Goal: Task Accomplishment & Management: Use online tool/utility

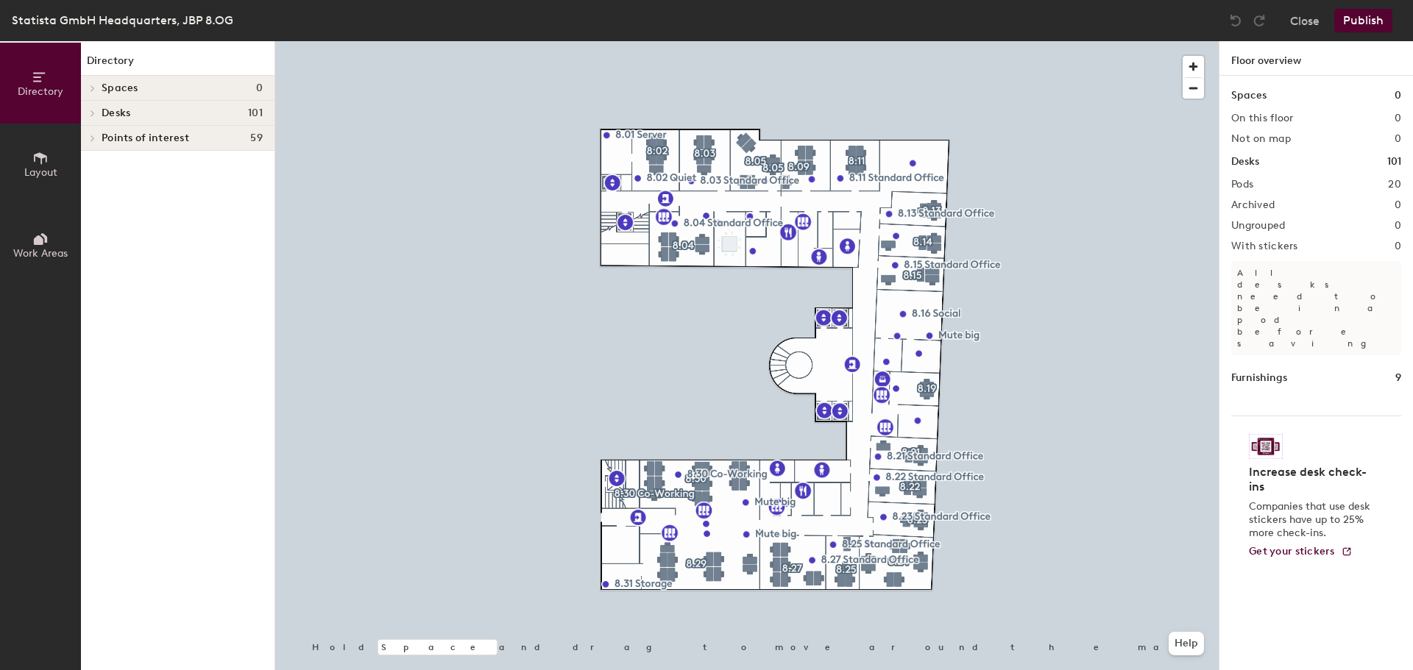
click at [32, 185] on button "Layout" at bounding box center [40, 164] width 81 height 81
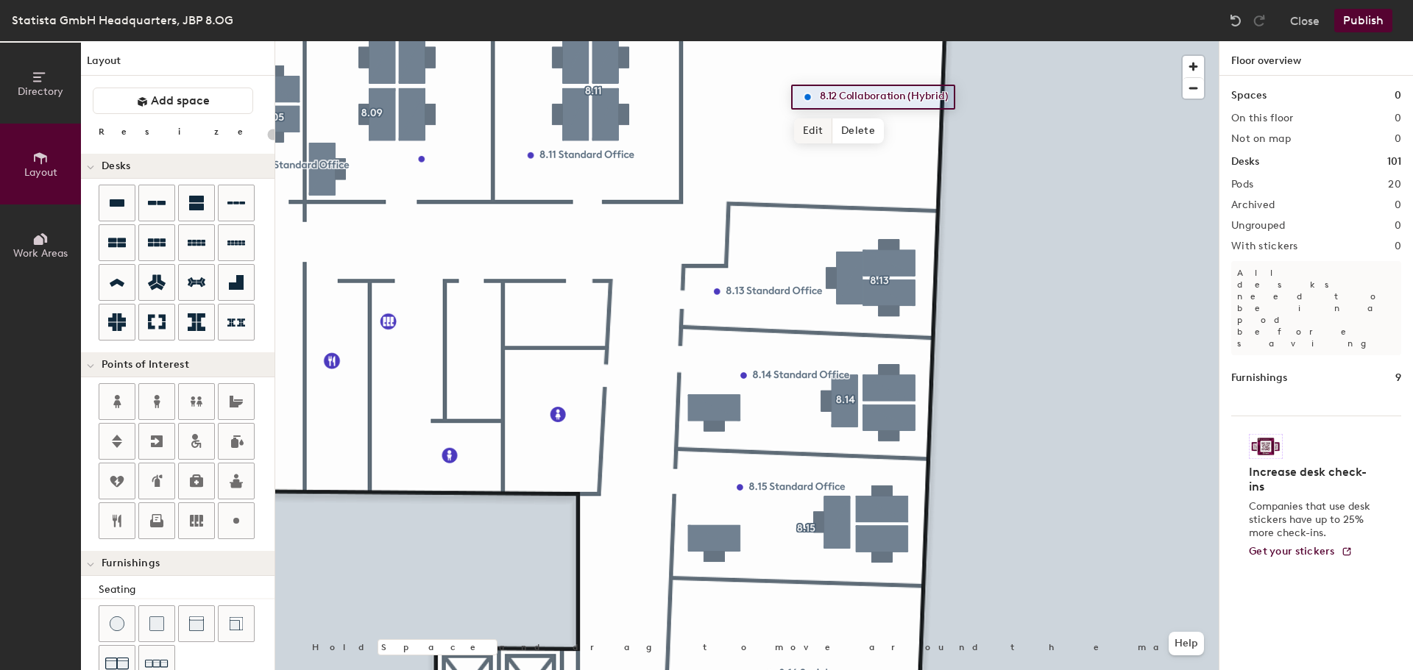
click at [807, 125] on span "Edit" at bounding box center [813, 130] width 38 height 25
type input "20"
click at [963, 91] on input "8.12 Collaboration (Hybrid)" at bounding box center [898, 97] width 165 height 21
drag, startPoint x: 938, startPoint y: 96, endPoint x: 841, endPoint y: 97, distance: 97.2
click at [841, 97] on input "8.12 Collaboration (Hybrid)" at bounding box center [898, 97] width 165 height 21
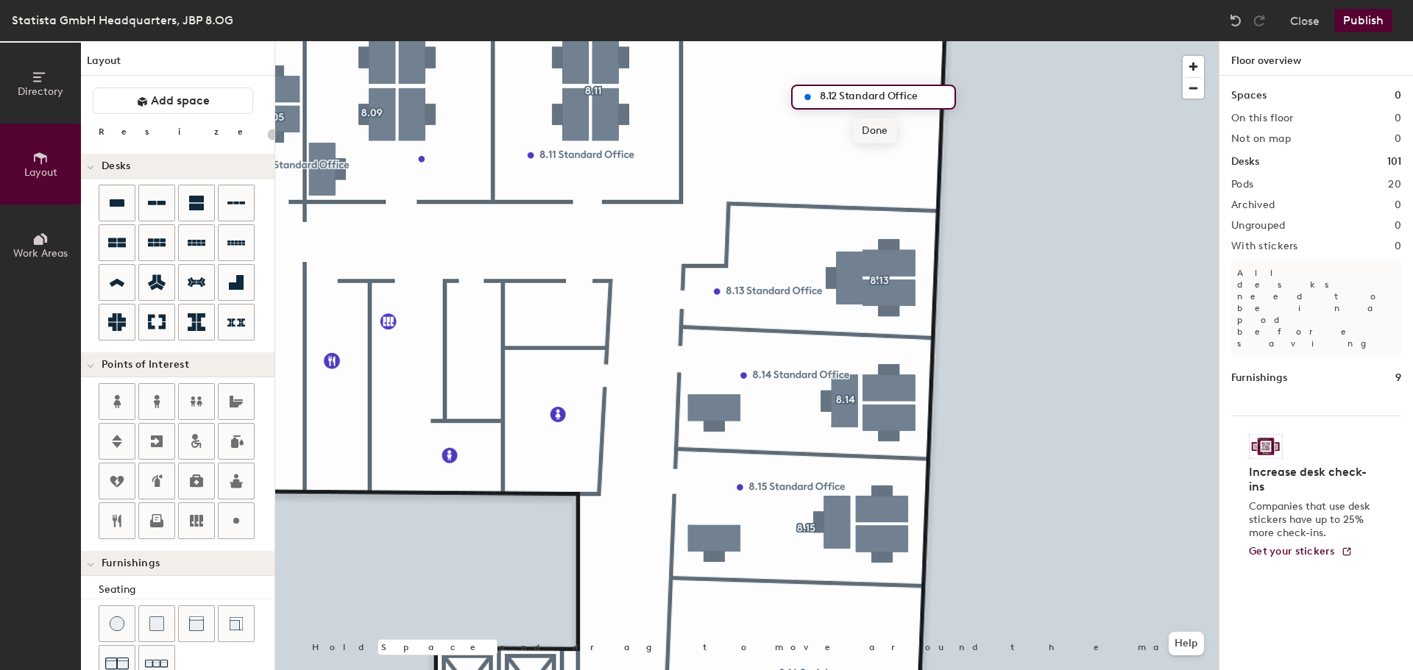
type input "8.12 Standard Office"
click at [877, 131] on span "Done" at bounding box center [874, 130] width 43 height 25
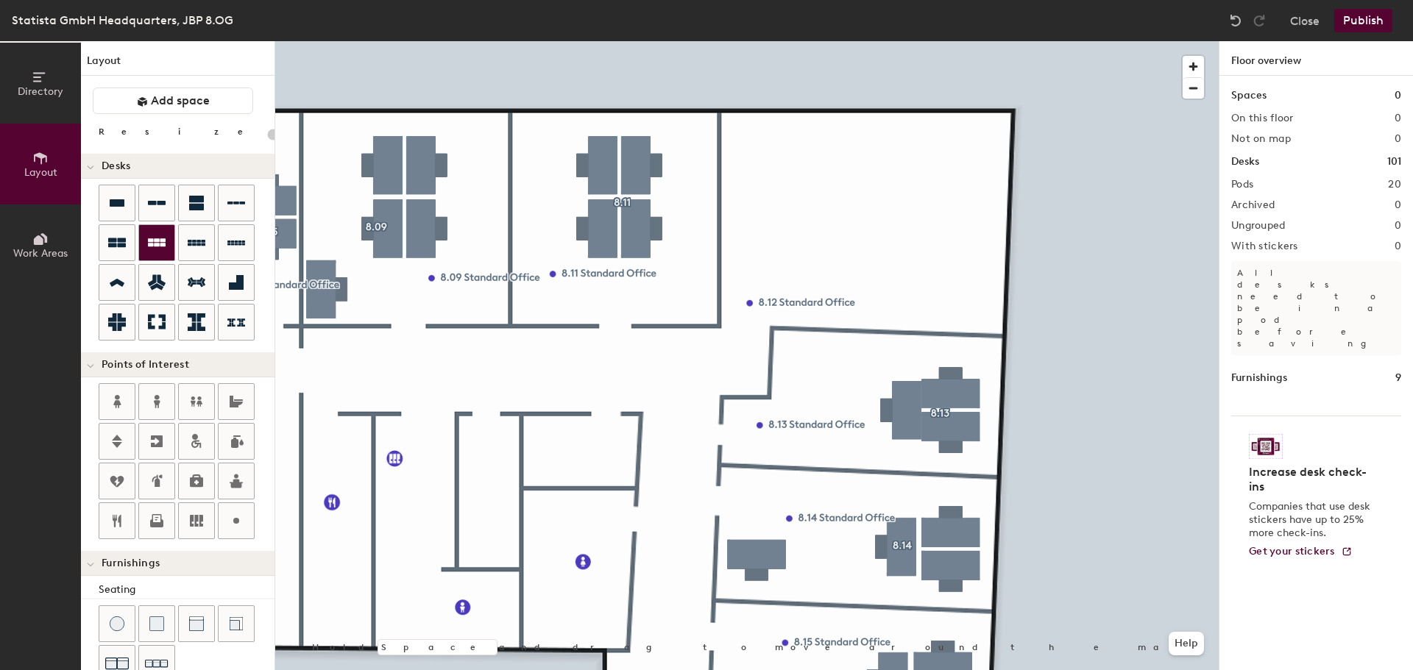
click at [148, 254] on div at bounding box center [156, 242] width 35 height 35
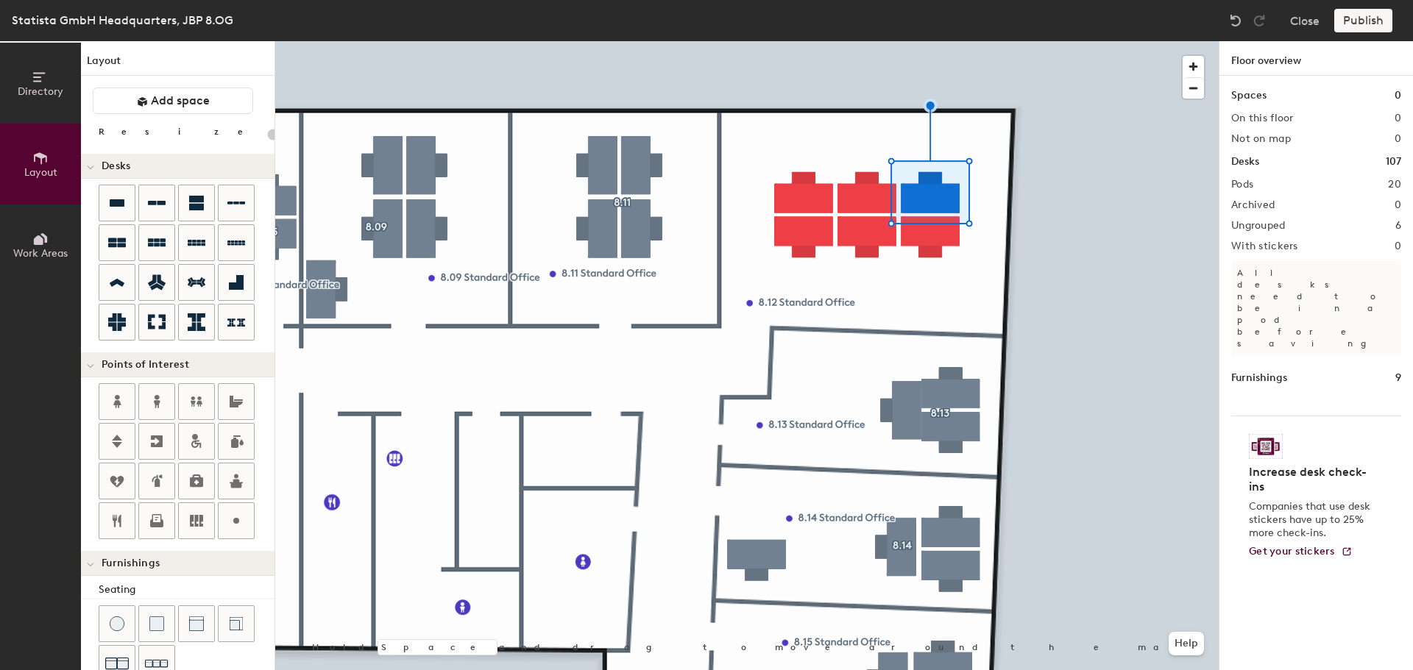
type input "100"
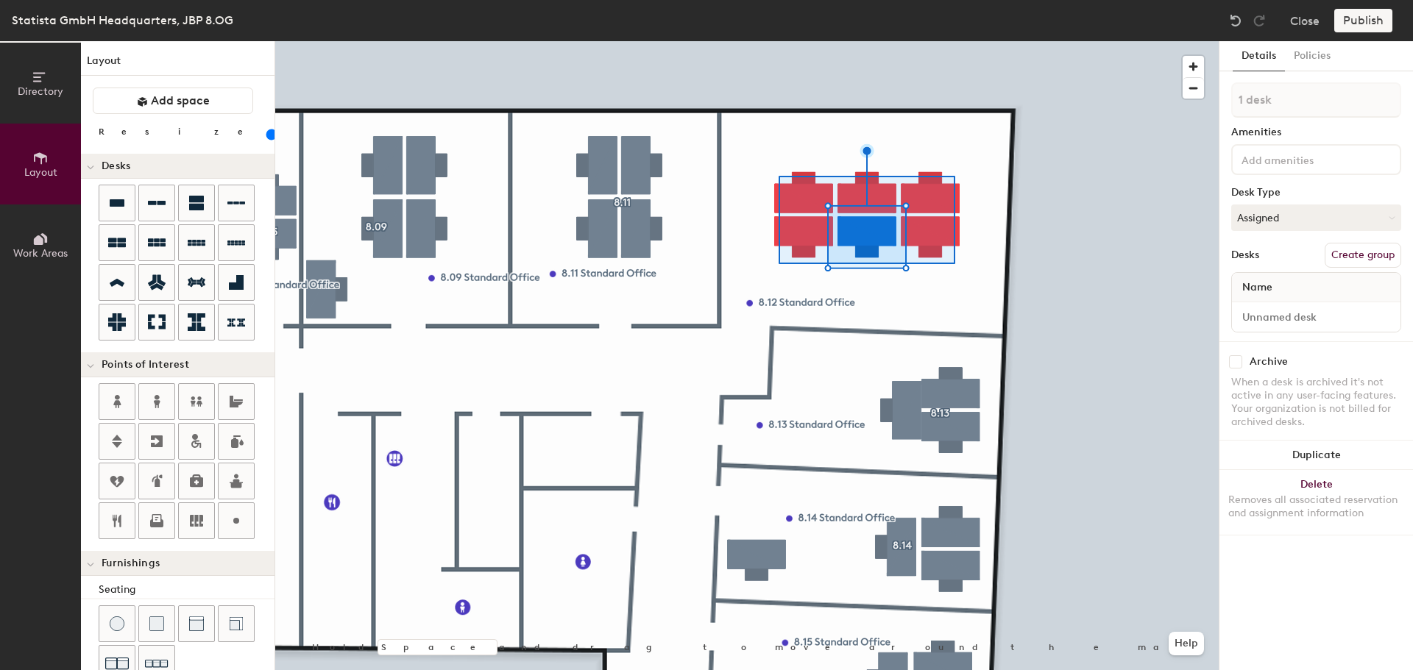
click at [776, 41] on div at bounding box center [746, 41] width 943 height 0
type input "6 desks"
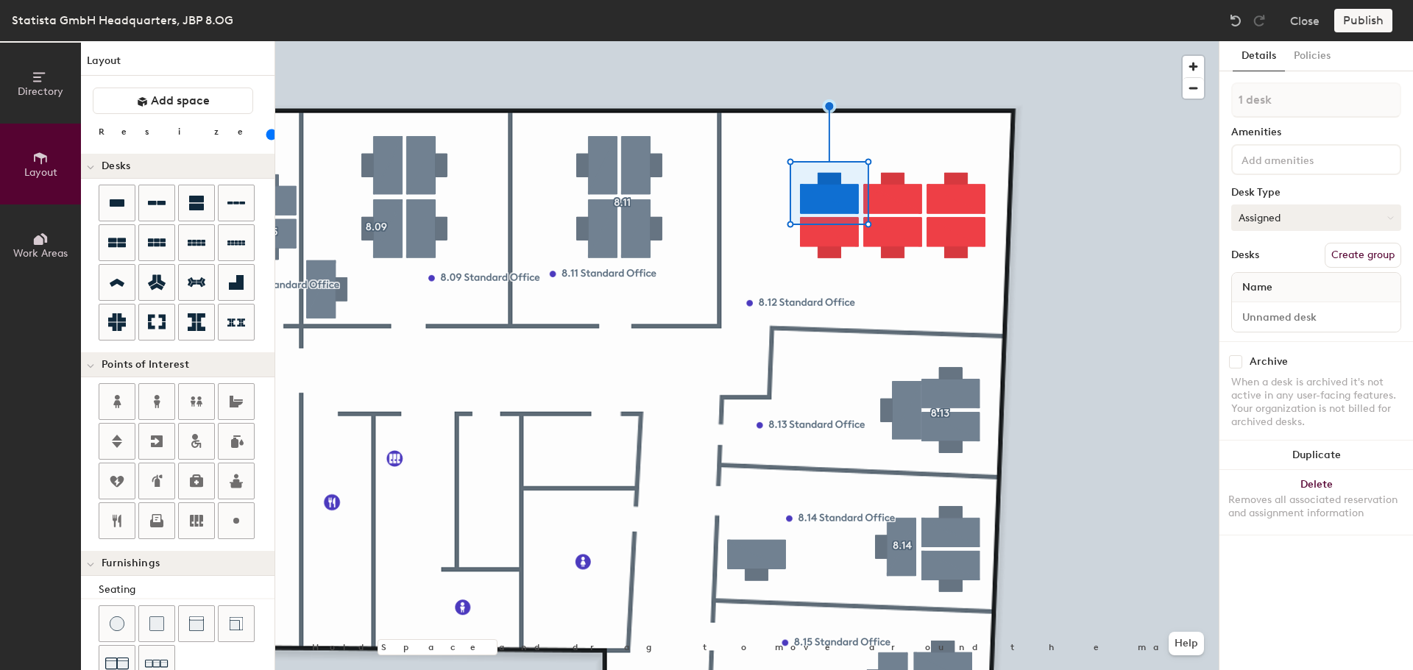
click at [1290, 221] on button "Assigned" at bounding box center [1316, 218] width 170 height 26
click at [1255, 302] on div "Hoteled" at bounding box center [1305, 308] width 147 height 22
click at [1290, 152] on input at bounding box center [1305, 159] width 132 height 18
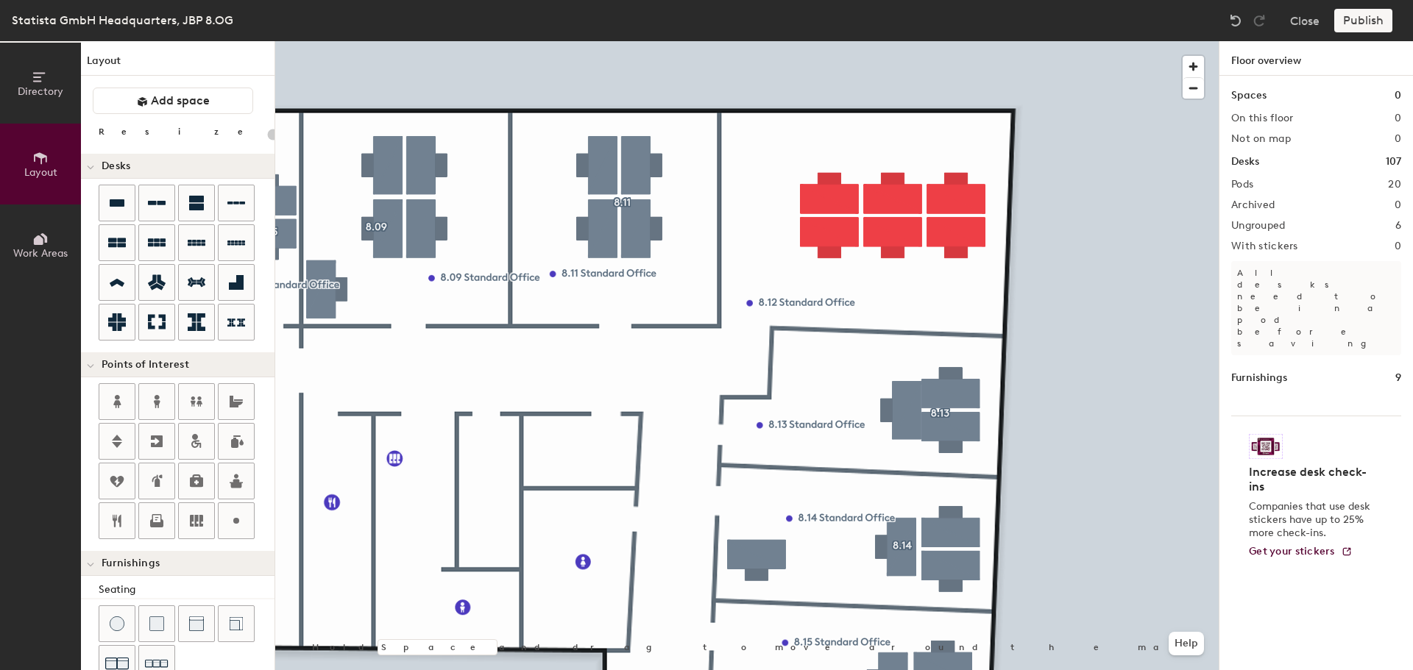
type input "100"
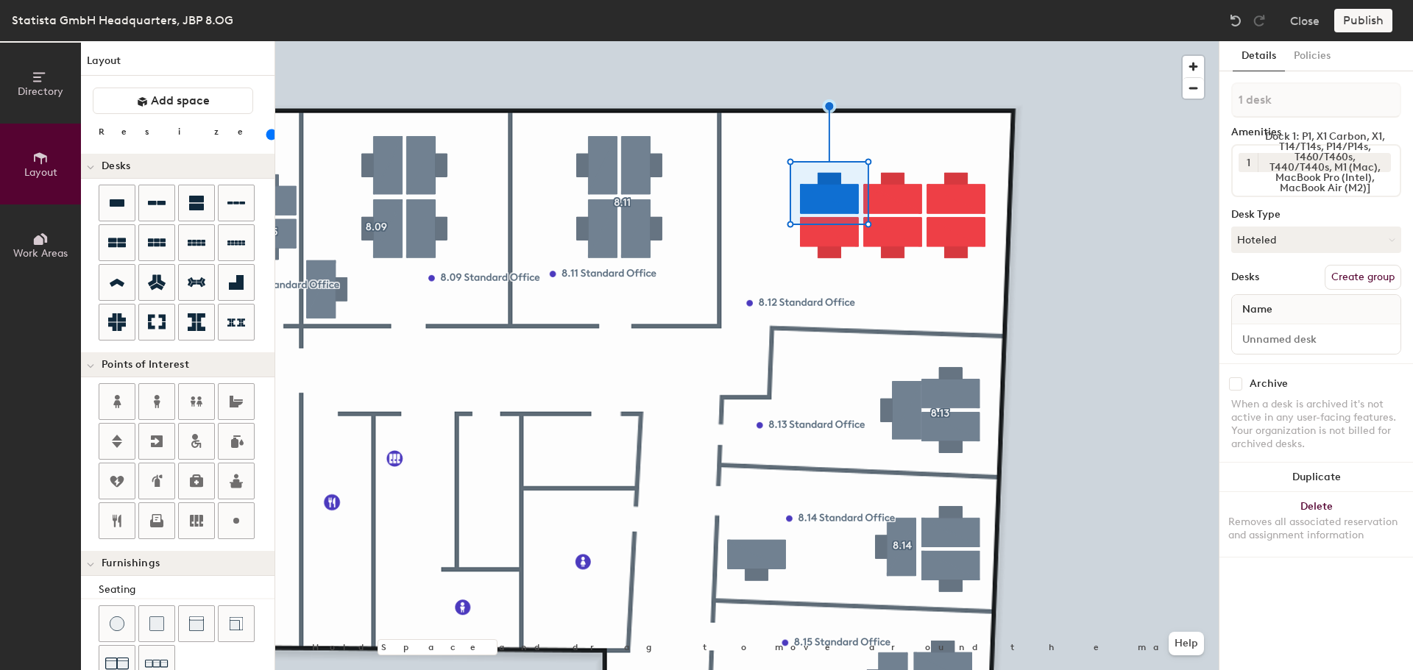
click at [1343, 275] on button "Create group" at bounding box center [1363, 277] width 77 height 25
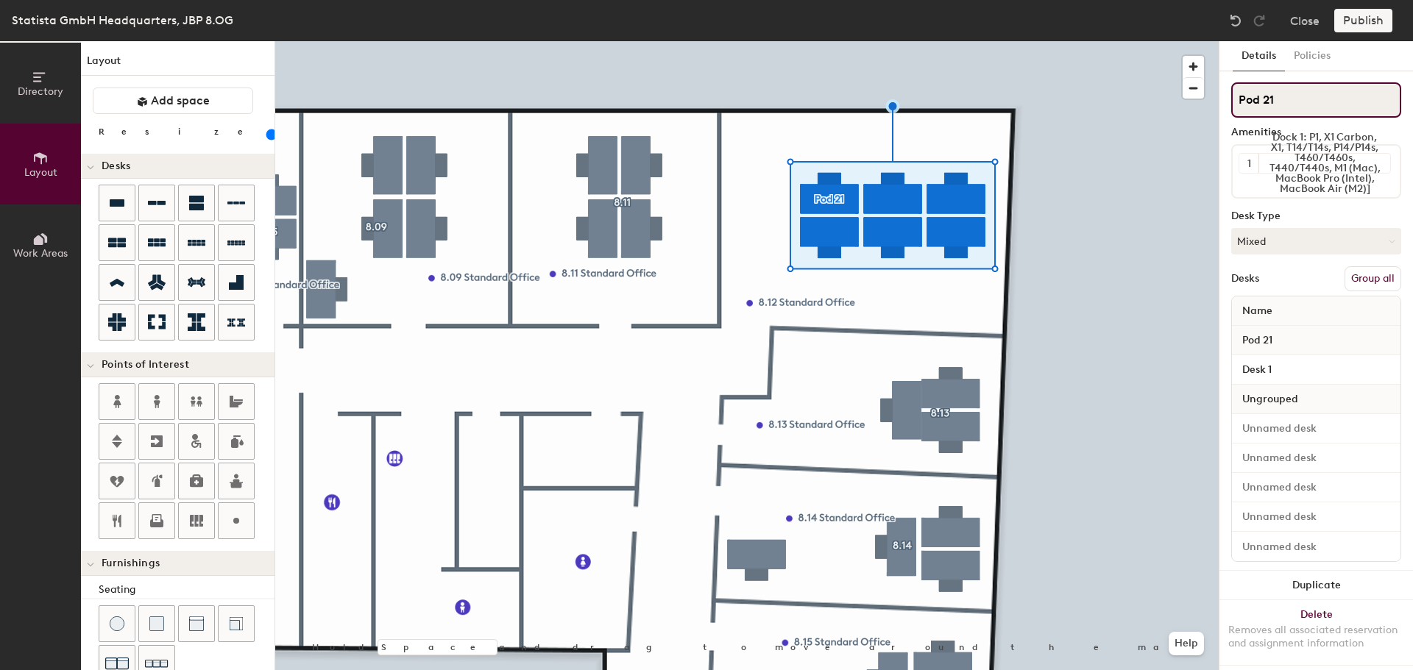
click at [1214, 100] on div "Directory Layout Work Areas Layout Add space Resize Desks Points of Interest Fu…" at bounding box center [706, 355] width 1413 height 629
type input "("
type input "9"
type input "8.12"
click at [1294, 237] on button "Mixed" at bounding box center [1316, 241] width 170 height 26
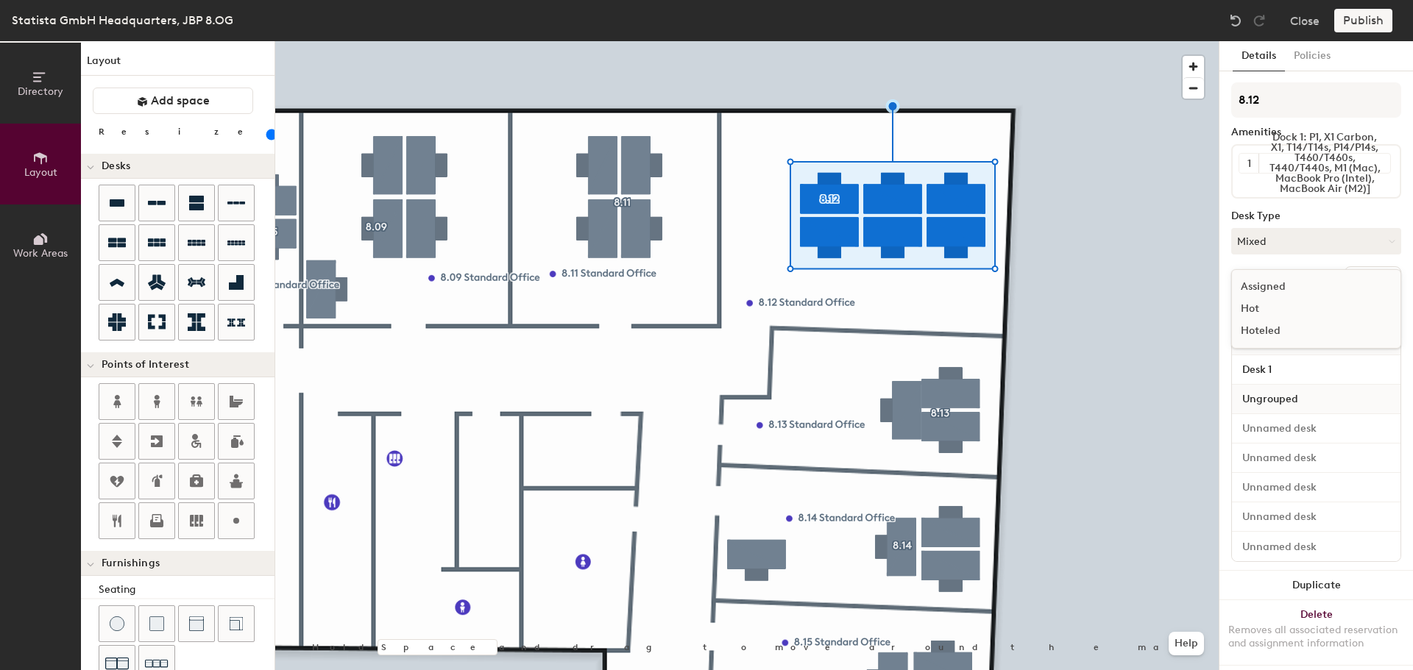
click at [1266, 324] on div "Hoteled" at bounding box center [1305, 331] width 147 height 22
click at [1367, 21] on div "Publish" at bounding box center [1367, 21] width 67 height 24
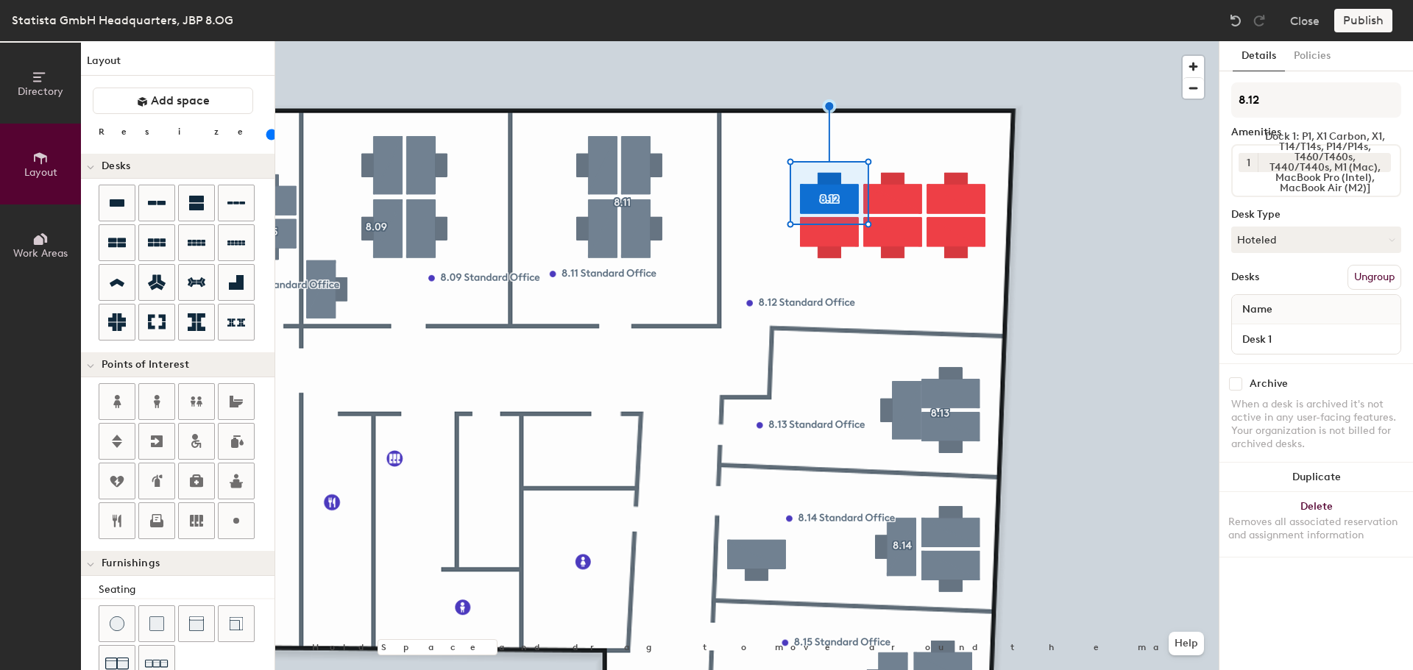
drag, startPoint x: 1276, startPoint y: 101, endPoint x: 1228, endPoint y: 101, distance: 48.6
click at [1228, 101] on div "Details Policies 8.12 Amenities 1 Dock 1: P1, X1 Carbon, X1, T14/T14s, P14/P14s…" at bounding box center [1316, 355] width 194 height 629
type input "Desk 1"
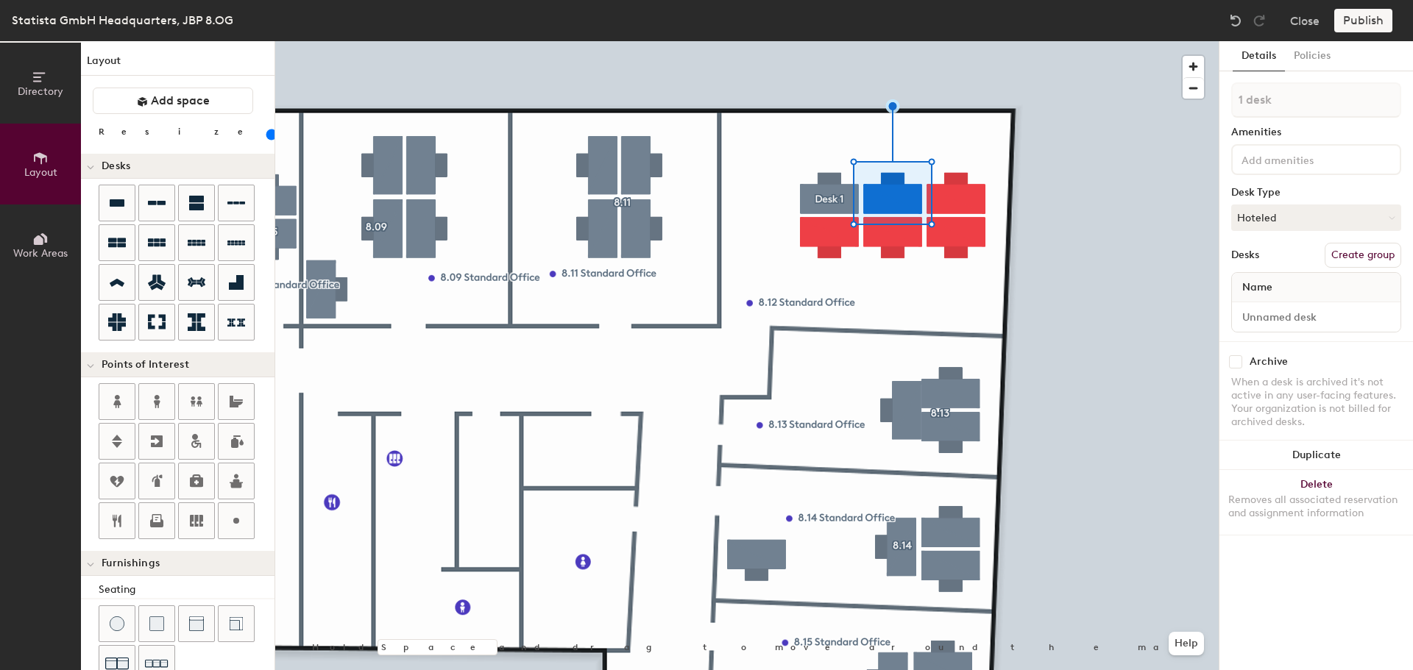
click at [1364, 252] on button "Create group" at bounding box center [1363, 255] width 77 height 25
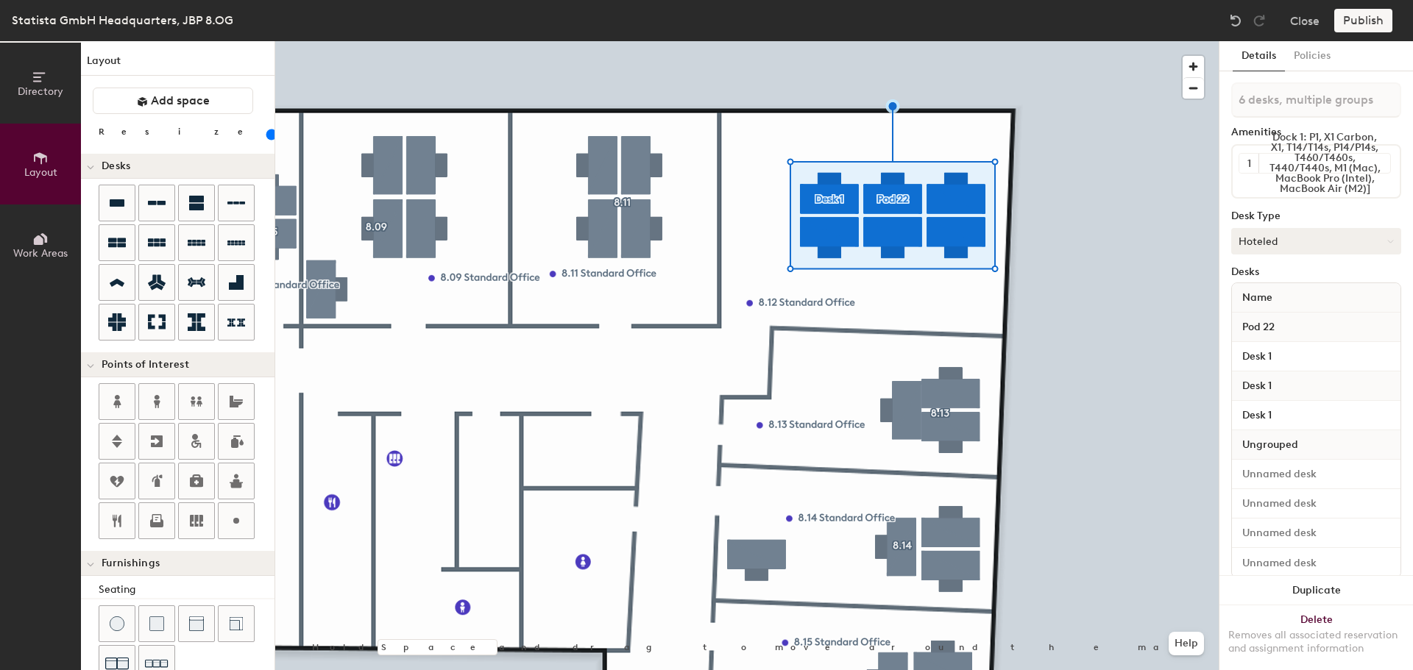
click at [1303, 229] on button "Hoteled" at bounding box center [1316, 241] width 170 height 26
click at [1287, 330] on div "Hoteled" at bounding box center [1305, 331] width 147 height 22
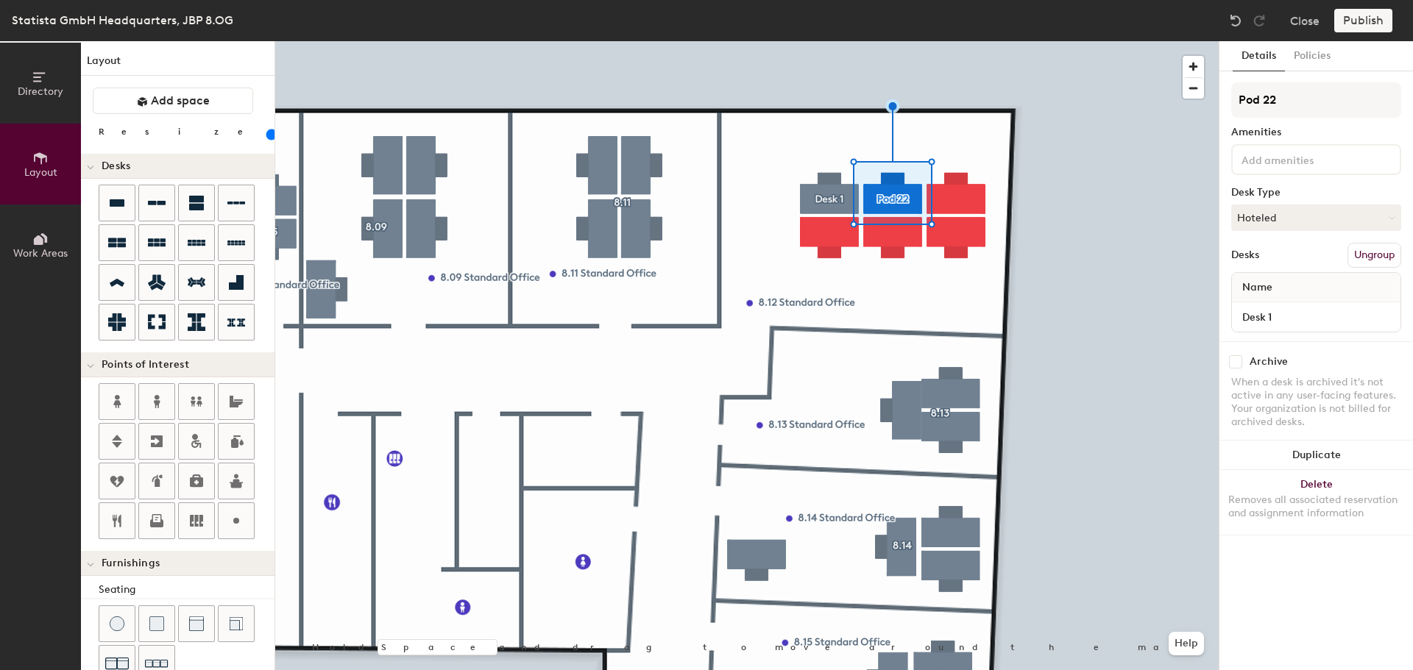
click at [1170, 99] on div "Directory Layout Work Areas Layout Add space Resize Desks Points of Interest Fu…" at bounding box center [706, 355] width 1413 height 629
type input "Desk 2"
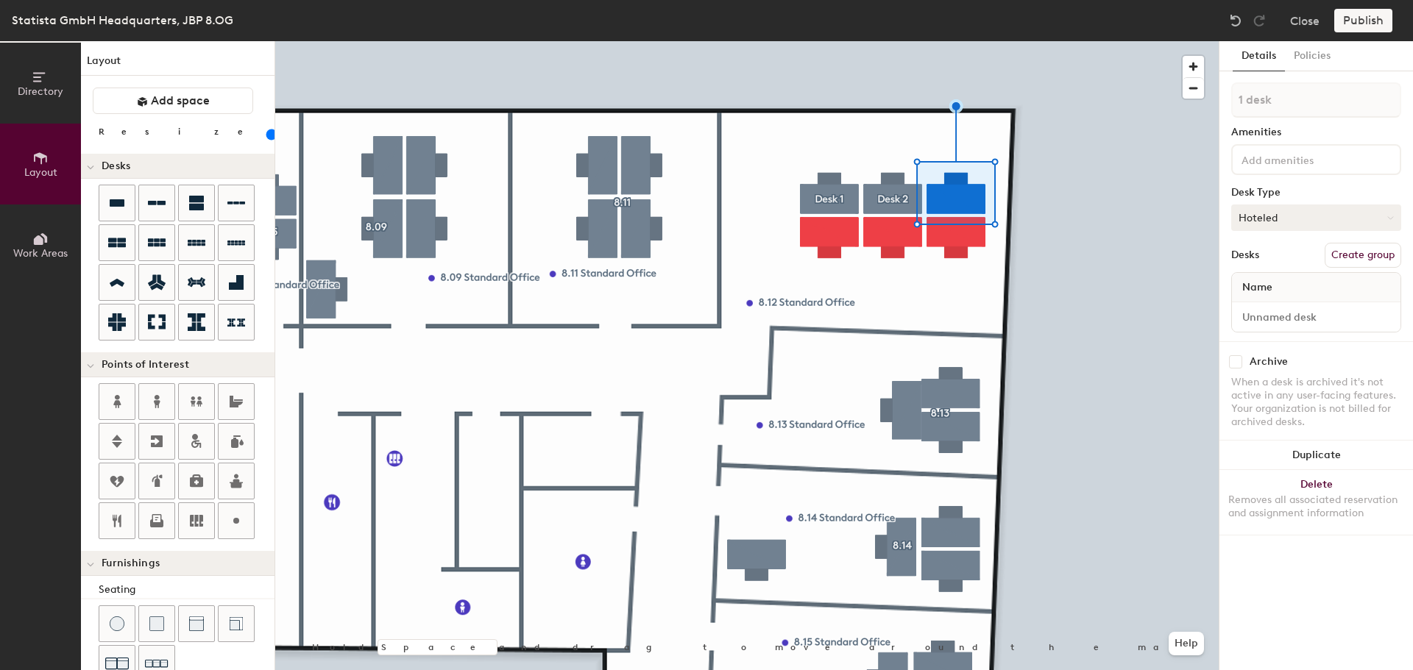
click at [1283, 209] on button "Hoteled" at bounding box center [1316, 218] width 170 height 26
click at [1278, 300] on div "Hoteled" at bounding box center [1305, 308] width 147 height 22
click at [1363, 254] on button "Create group" at bounding box center [1363, 255] width 77 height 25
drag, startPoint x: 1281, startPoint y: 112, endPoint x: 1219, endPoint y: 107, distance: 62.0
click at [1219, 107] on div "Details Policies Pod 23 Amenities Desk Type Hoteled Desks Ungroup Name Desk 1 A…" at bounding box center [1316, 355] width 194 height 629
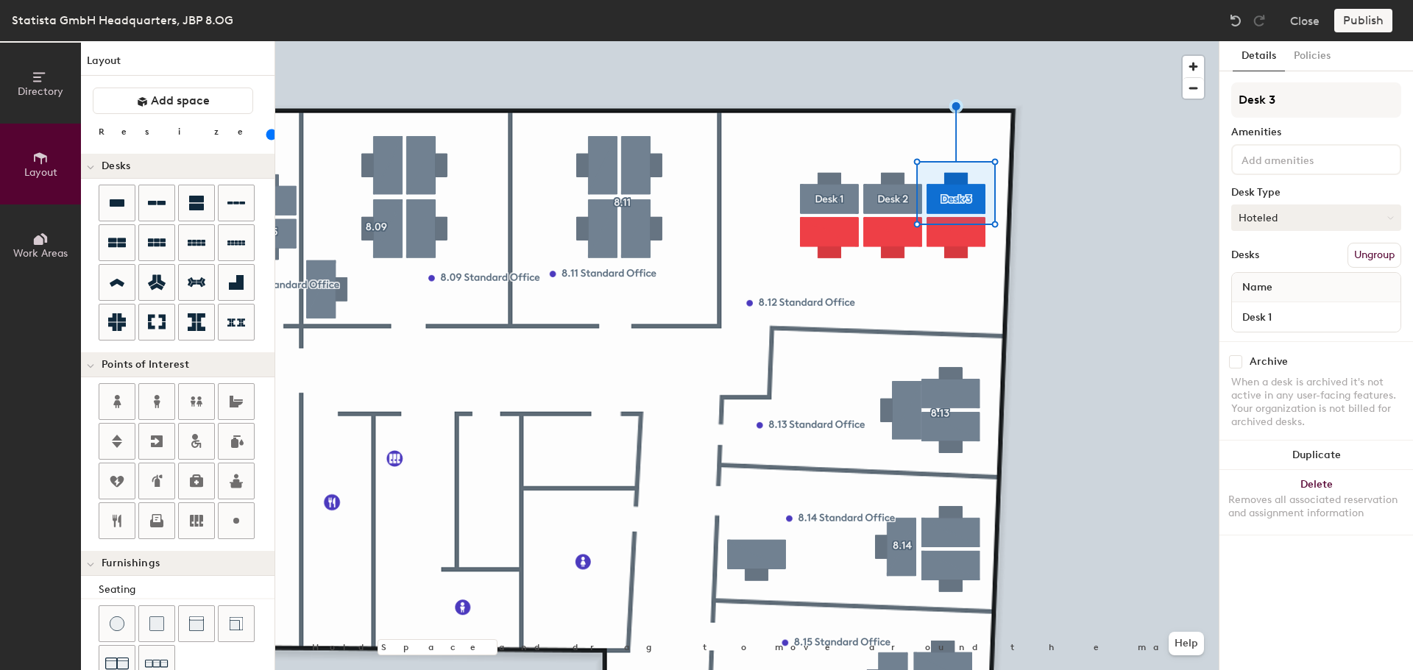
type input "Desk 3"
click at [1296, 226] on button "Hoteled" at bounding box center [1316, 218] width 170 height 26
click at [1261, 304] on div "Hoteled" at bounding box center [1305, 308] width 147 height 22
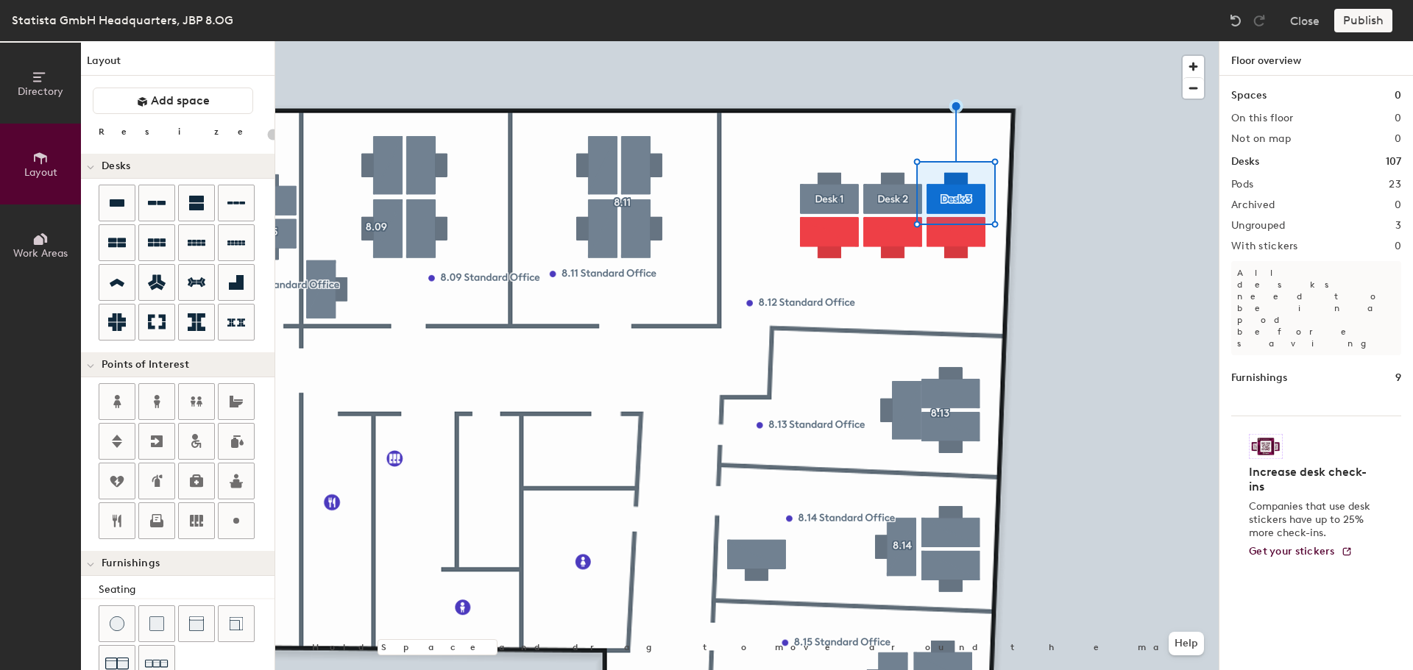
type input "100"
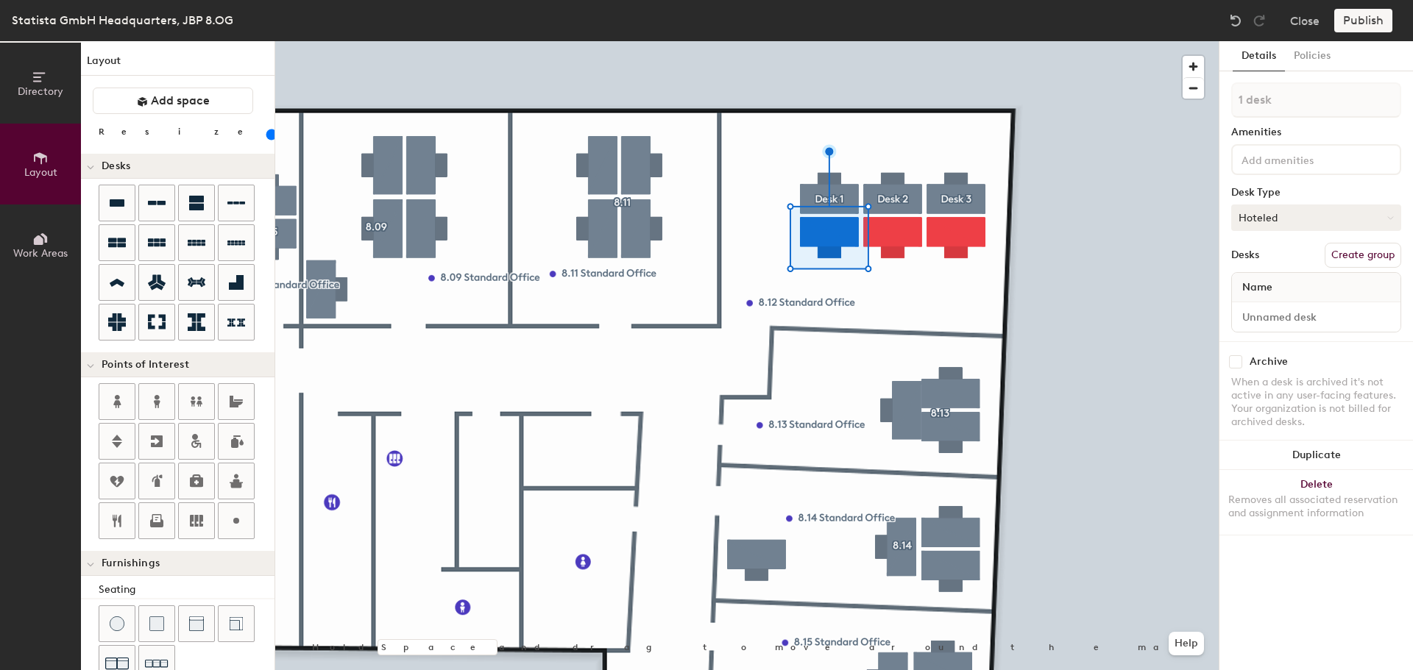
click at [1255, 216] on button "Hoteled" at bounding box center [1316, 218] width 170 height 26
click at [1272, 300] on div "Hoteled" at bounding box center [1305, 308] width 147 height 22
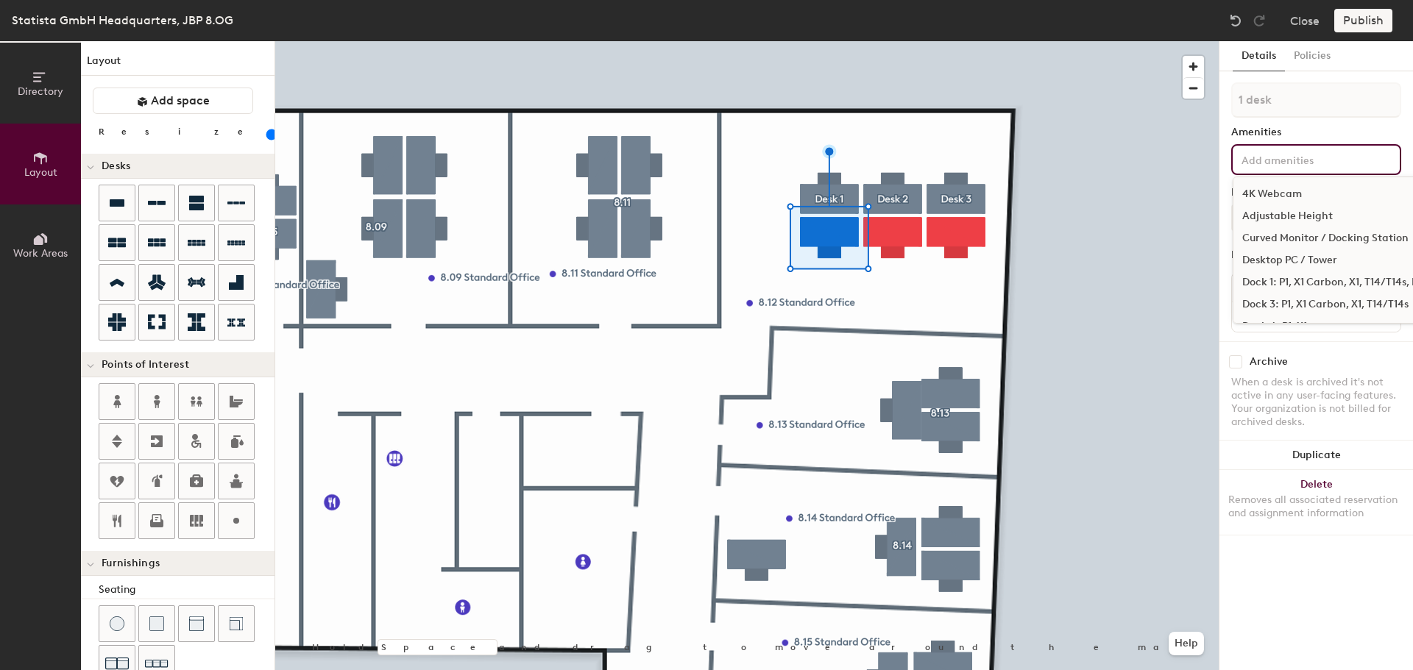
click at [1288, 150] on input at bounding box center [1305, 159] width 132 height 18
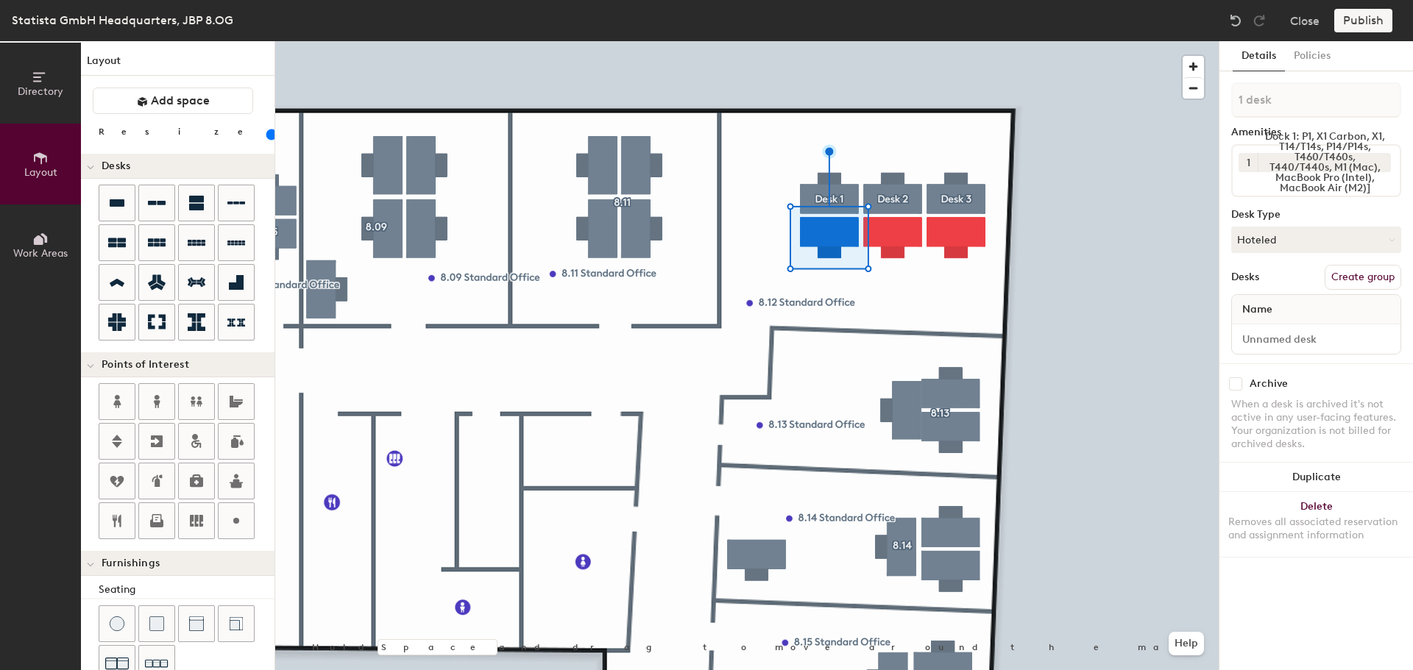
click at [1356, 289] on button "Create group" at bounding box center [1363, 277] width 77 height 25
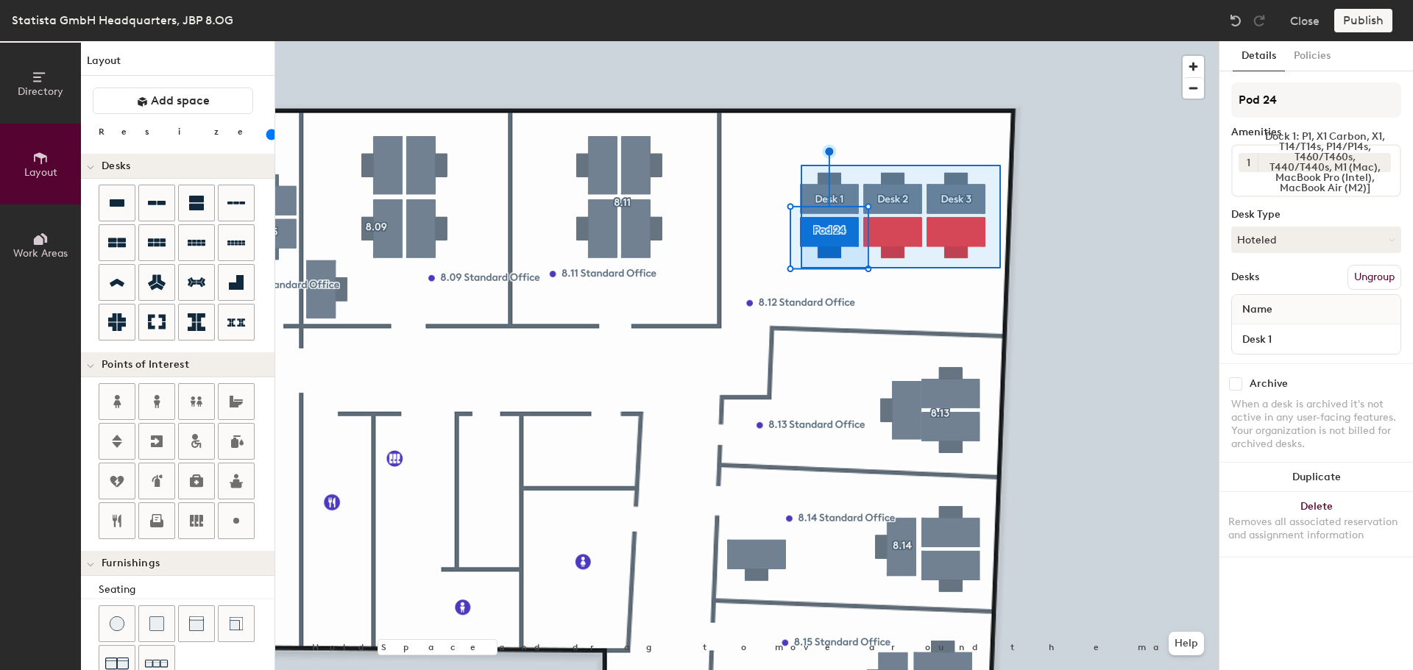
click at [798, 41] on div at bounding box center [746, 41] width 943 height 0
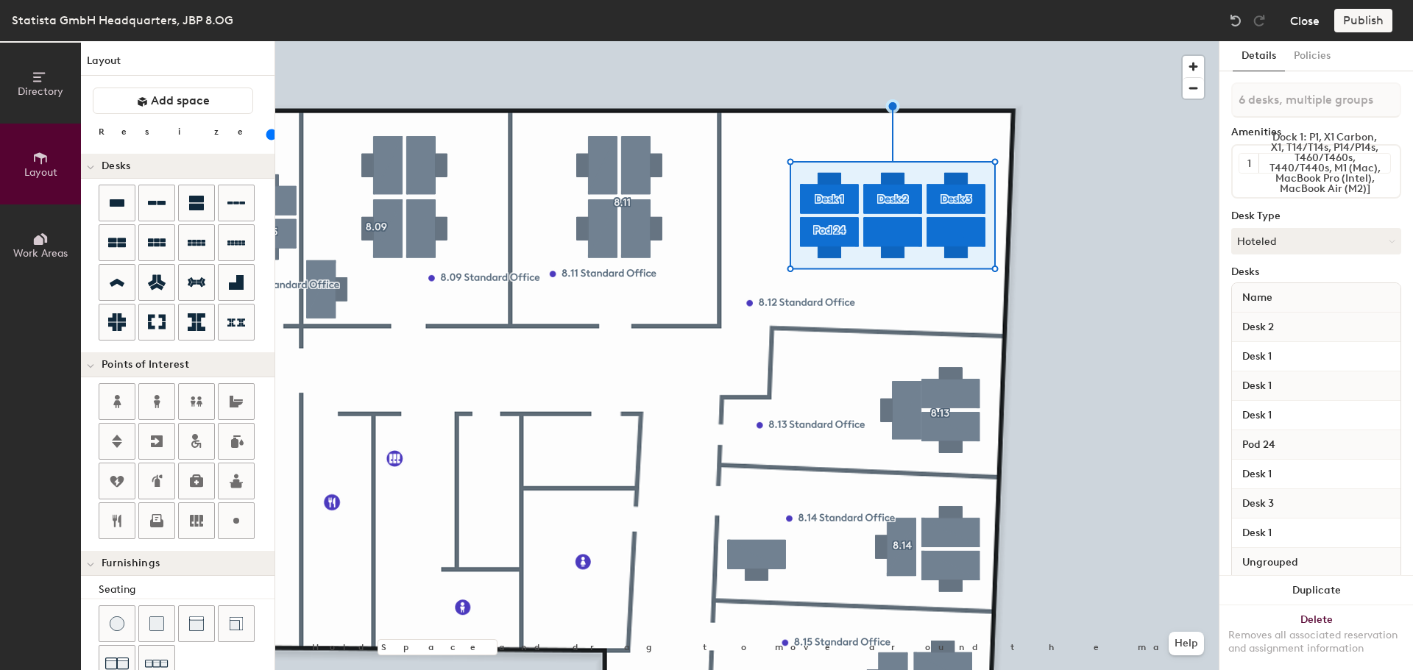
click at [1299, 16] on button "Close" at bounding box center [1304, 21] width 29 height 24
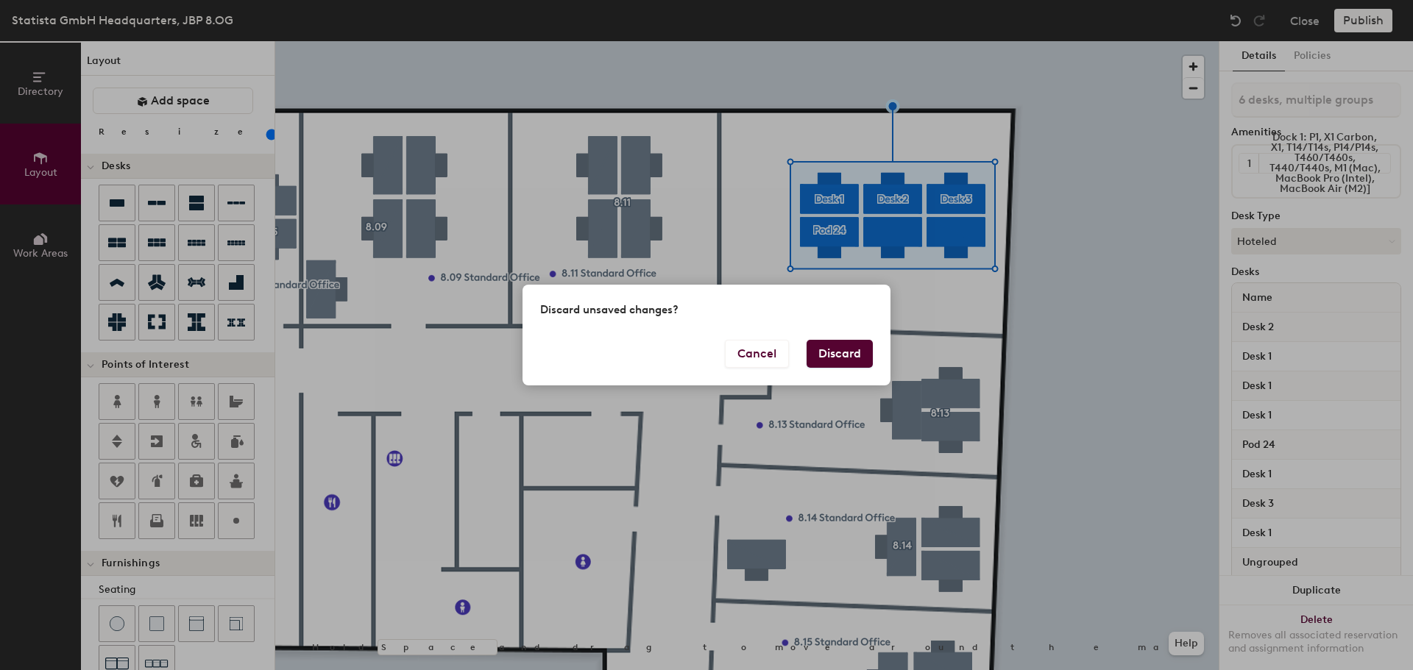
click at [852, 354] on button "Discard" at bounding box center [840, 354] width 66 height 28
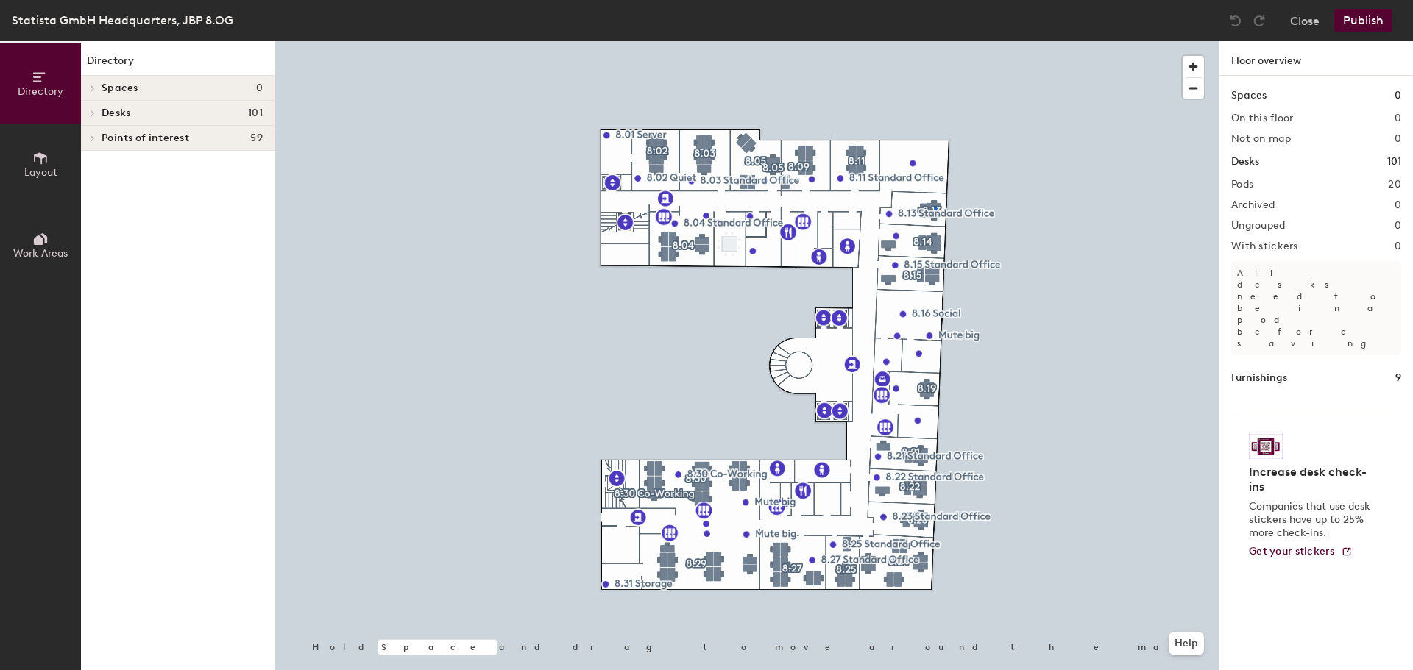
click at [934, 41] on div at bounding box center [746, 41] width 943 height 0
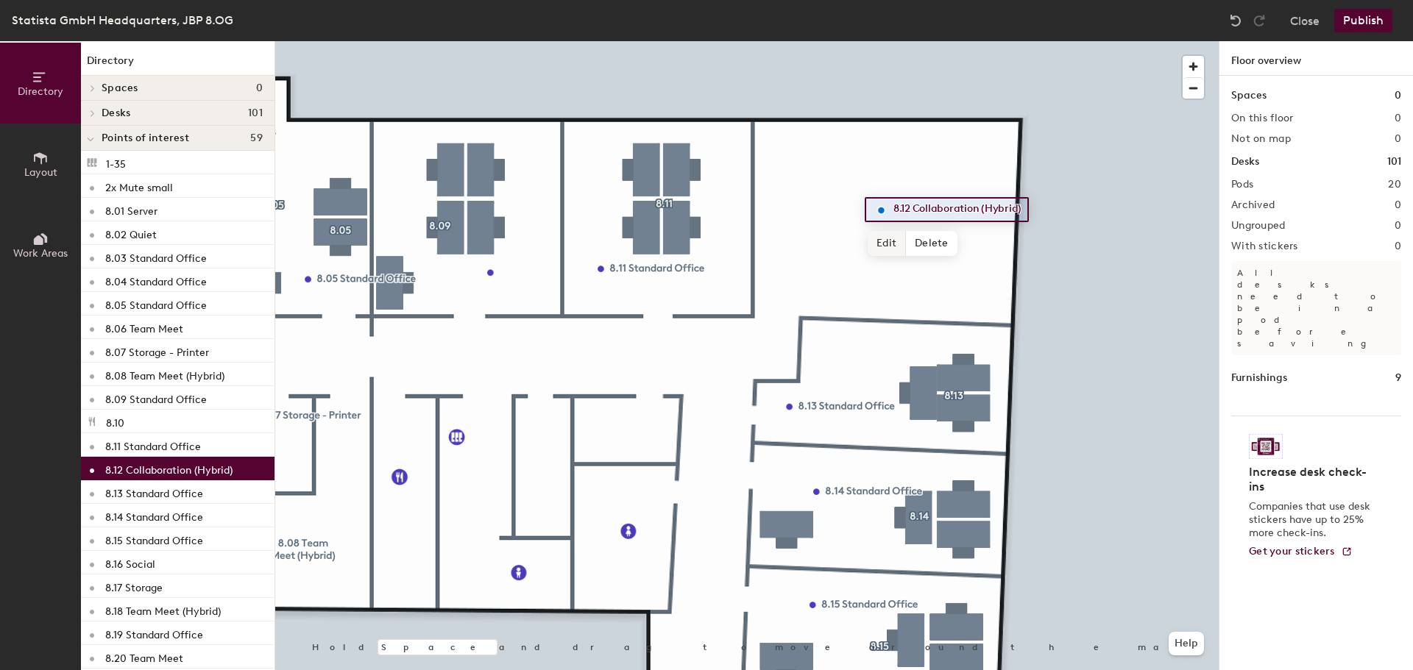
click at [886, 236] on span "Edit" at bounding box center [887, 243] width 38 height 25
type input "8.12 Standard Office"
click at [952, 252] on span "Done" at bounding box center [948, 243] width 43 height 25
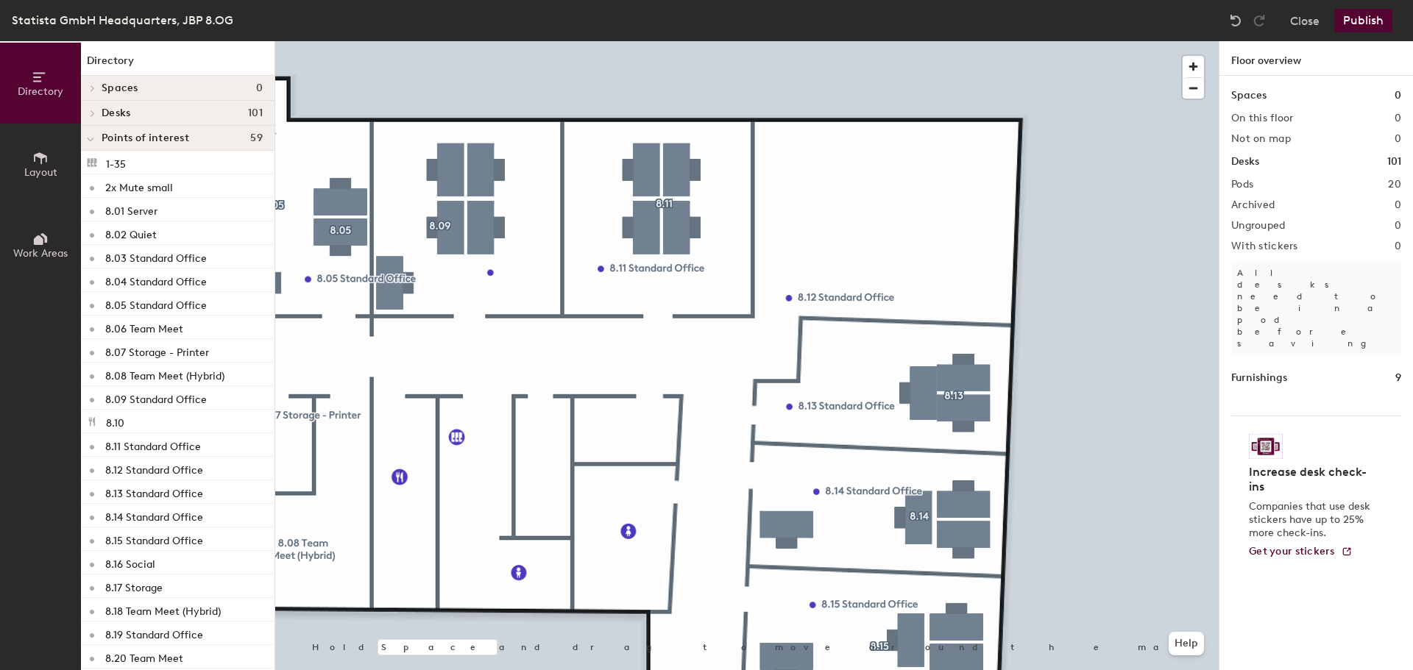
click at [49, 177] on span "Layout" at bounding box center [40, 172] width 33 height 13
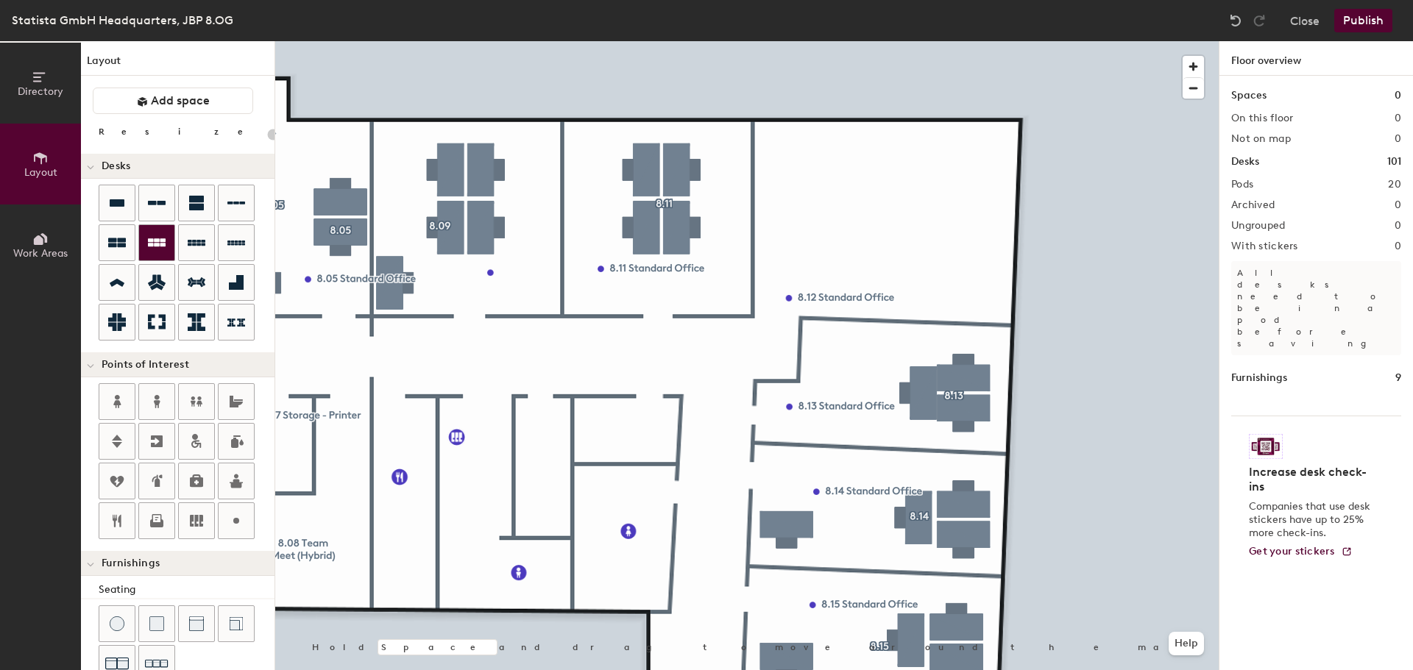
click at [156, 237] on icon at bounding box center [157, 243] width 18 height 18
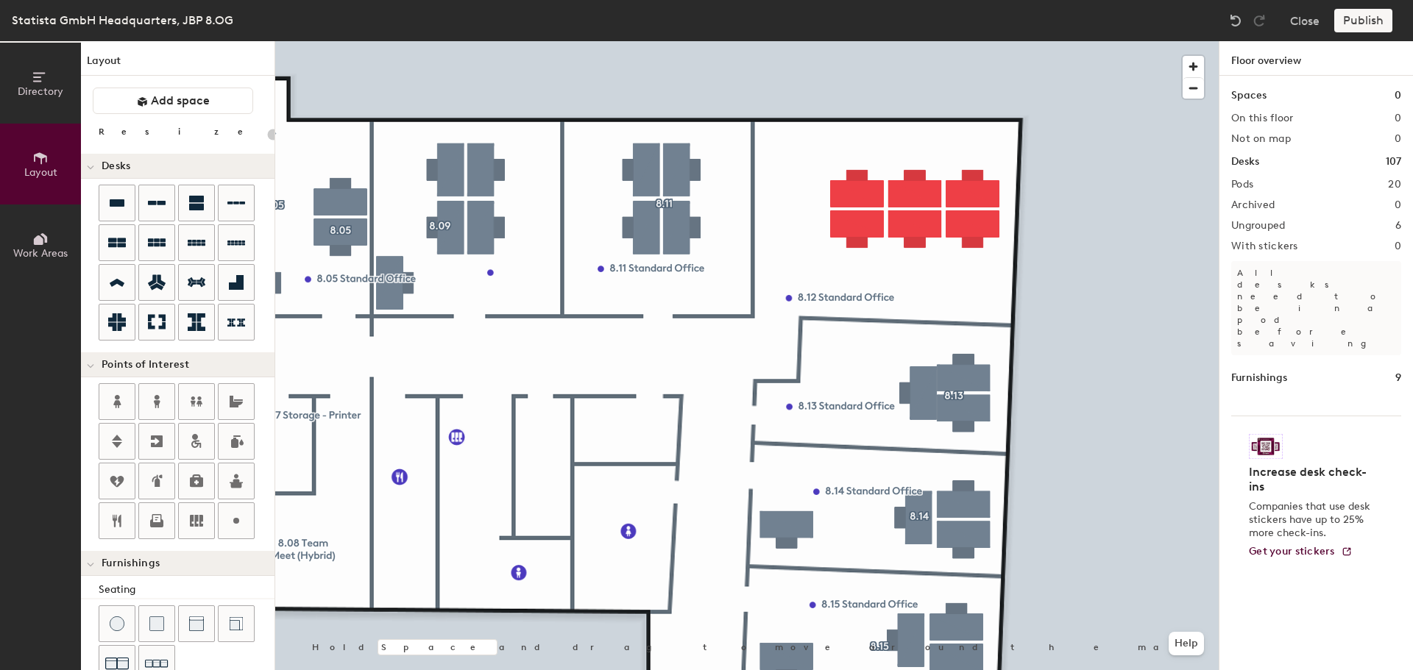
click at [1356, 23] on div "Publish" at bounding box center [1367, 21] width 67 height 24
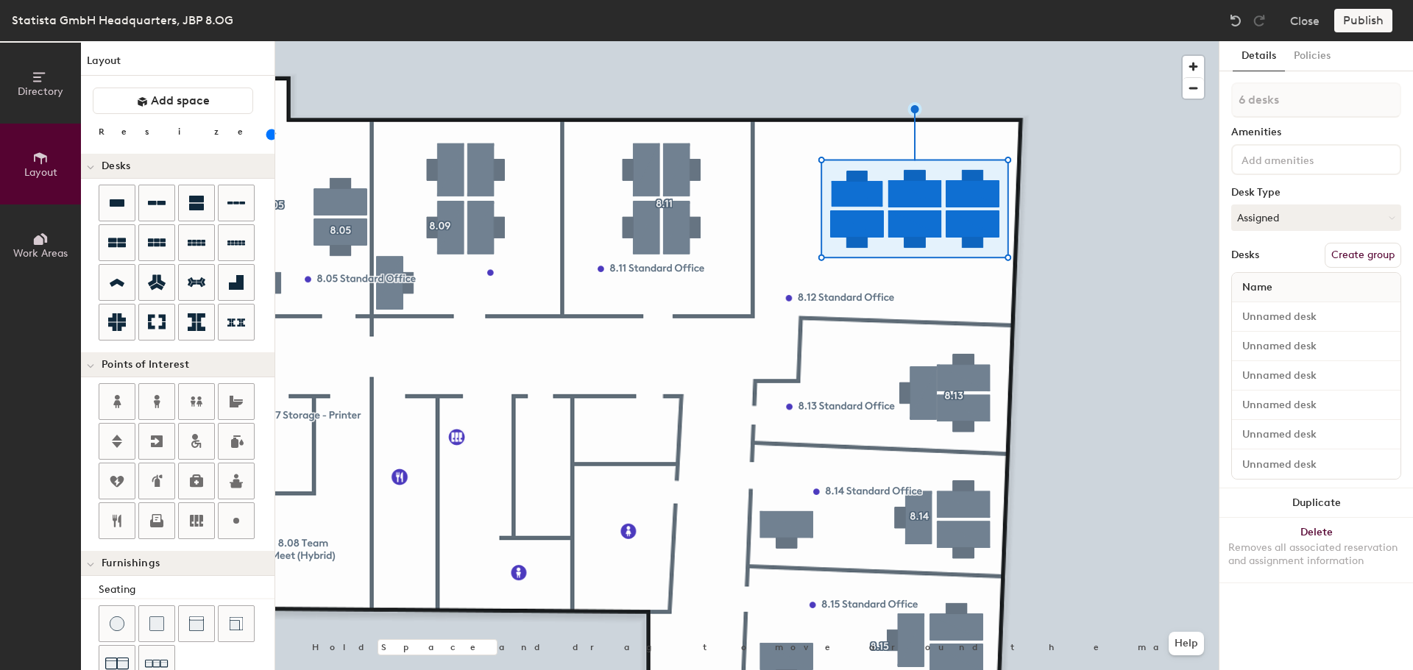
click at [1361, 260] on button "Create group" at bounding box center [1363, 255] width 77 height 25
click at [1218, 108] on div "Directory Layout Work Areas Layout Add space Resize Desks Points of Interest Fu…" at bounding box center [706, 355] width 1413 height 629
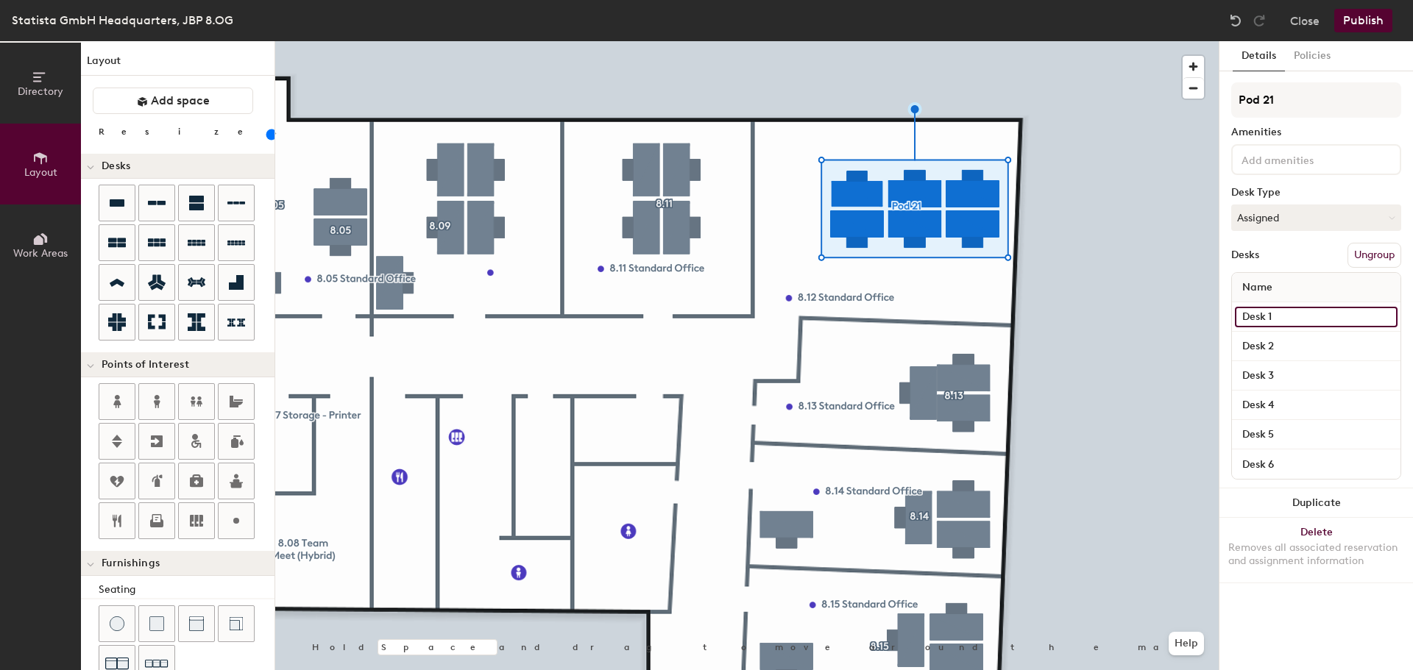
click at [1313, 322] on input "Desk 1" at bounding box center [1316, 317] width 163 height 21
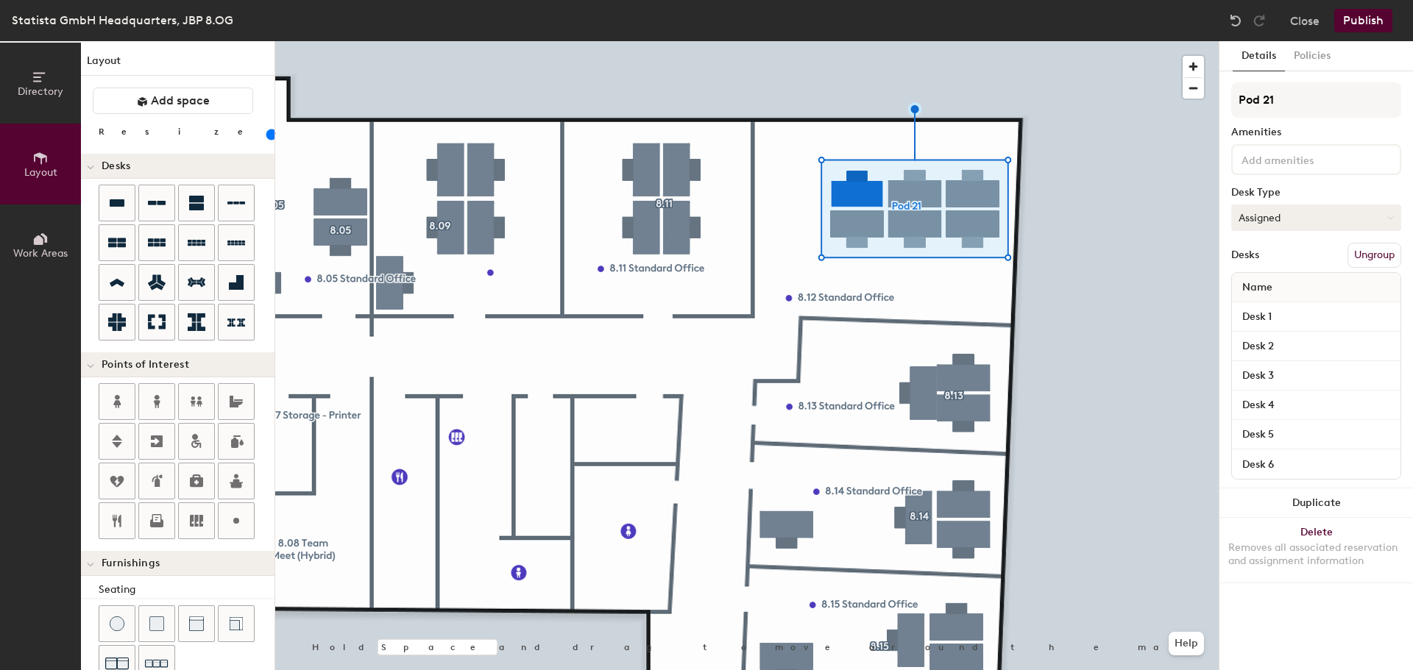
click at [1325, 206] on button "Assigned" at bounding box center [1316, 218] width 170 height 26
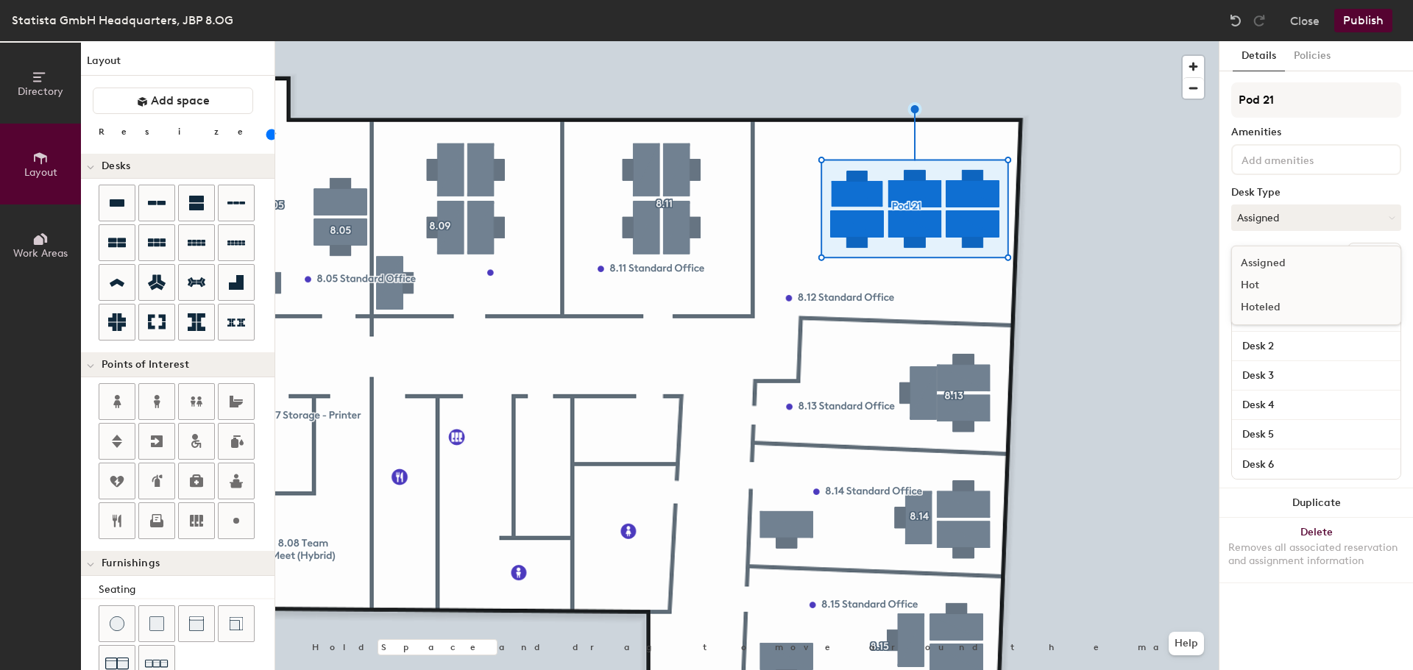
click at [1276, 310] on div "Hoteled" at bounding box center [1305, 308] width 147 height 22
click at [1306, 160] on input at bounding box center [1305, 159] width 132 height 18
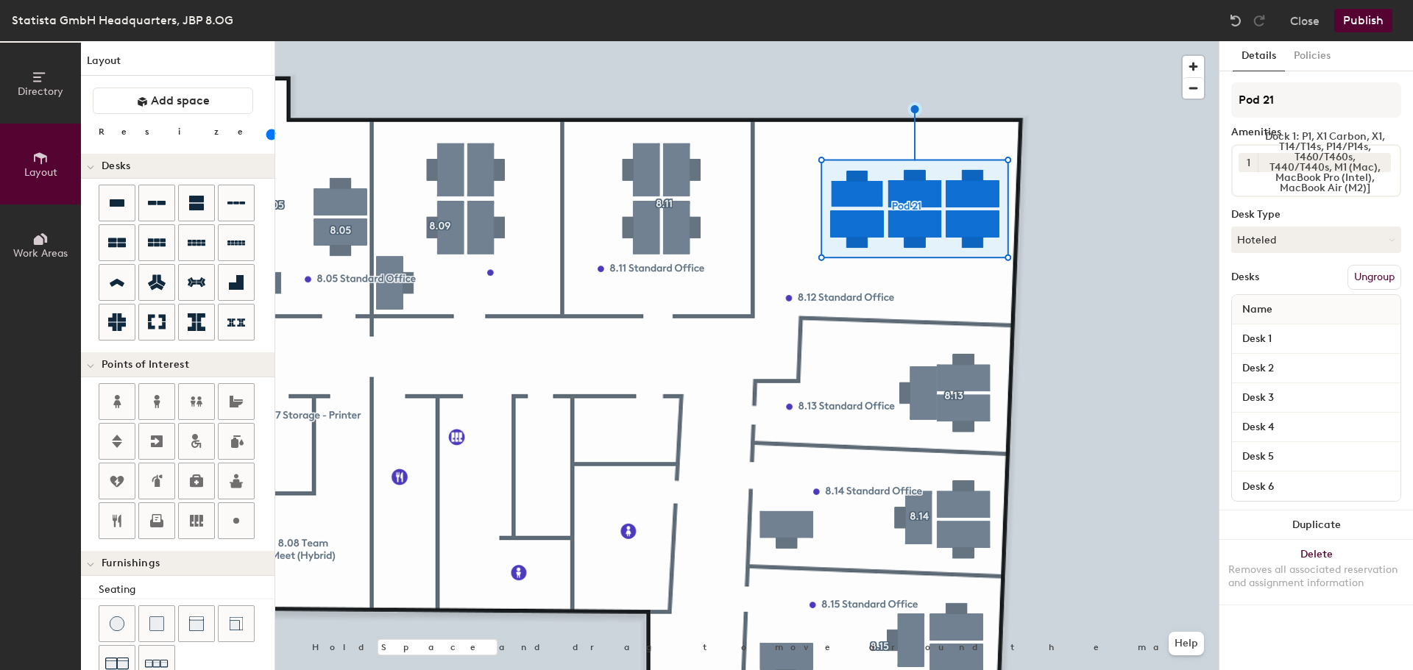
click at [1361, 25] on button "Publish" at bounding box center [1363, 21] width 58 height 24
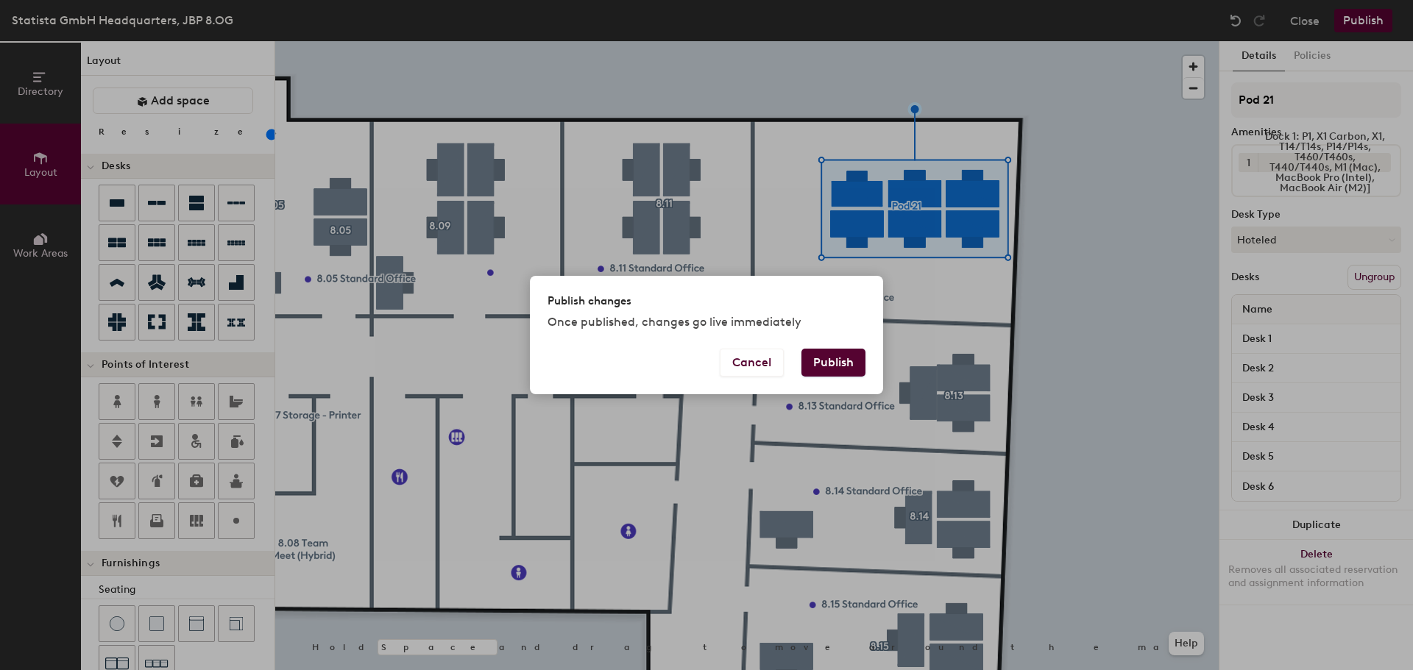
click at [848, 364] on button "Publish" at bounding box center [833, 363] width 64 height 28
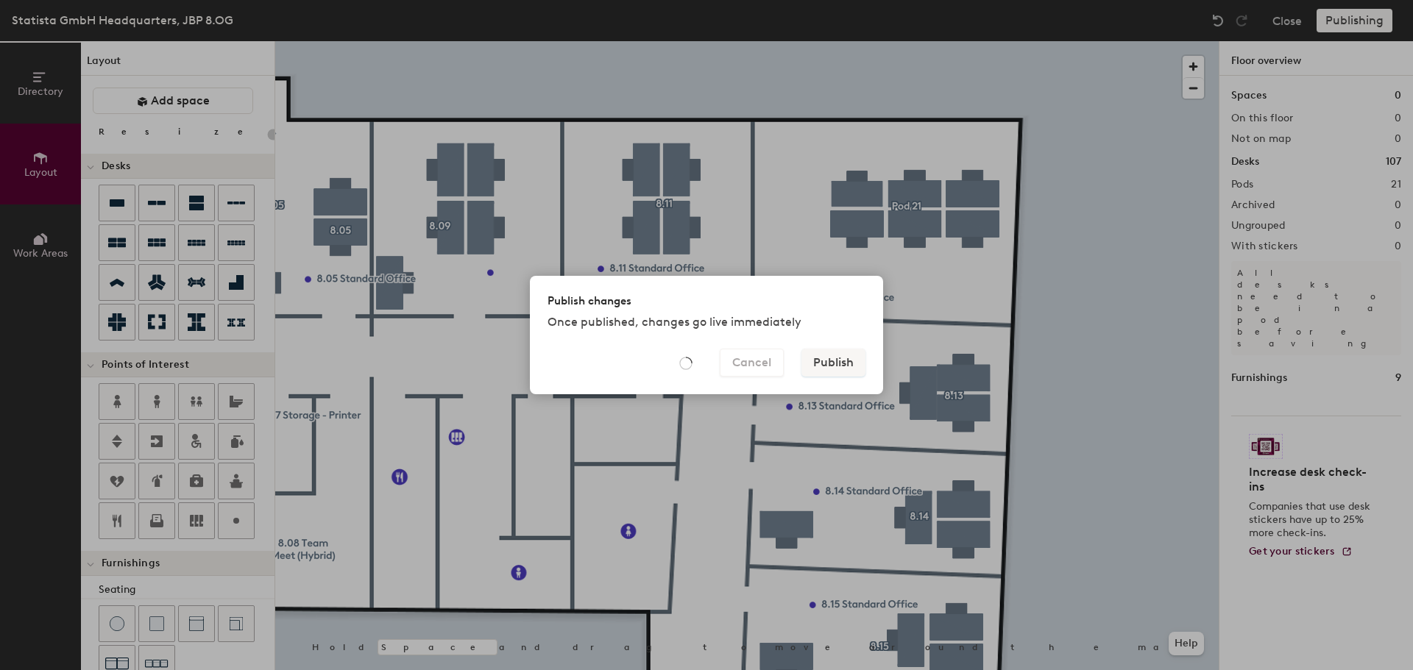
type input "20"
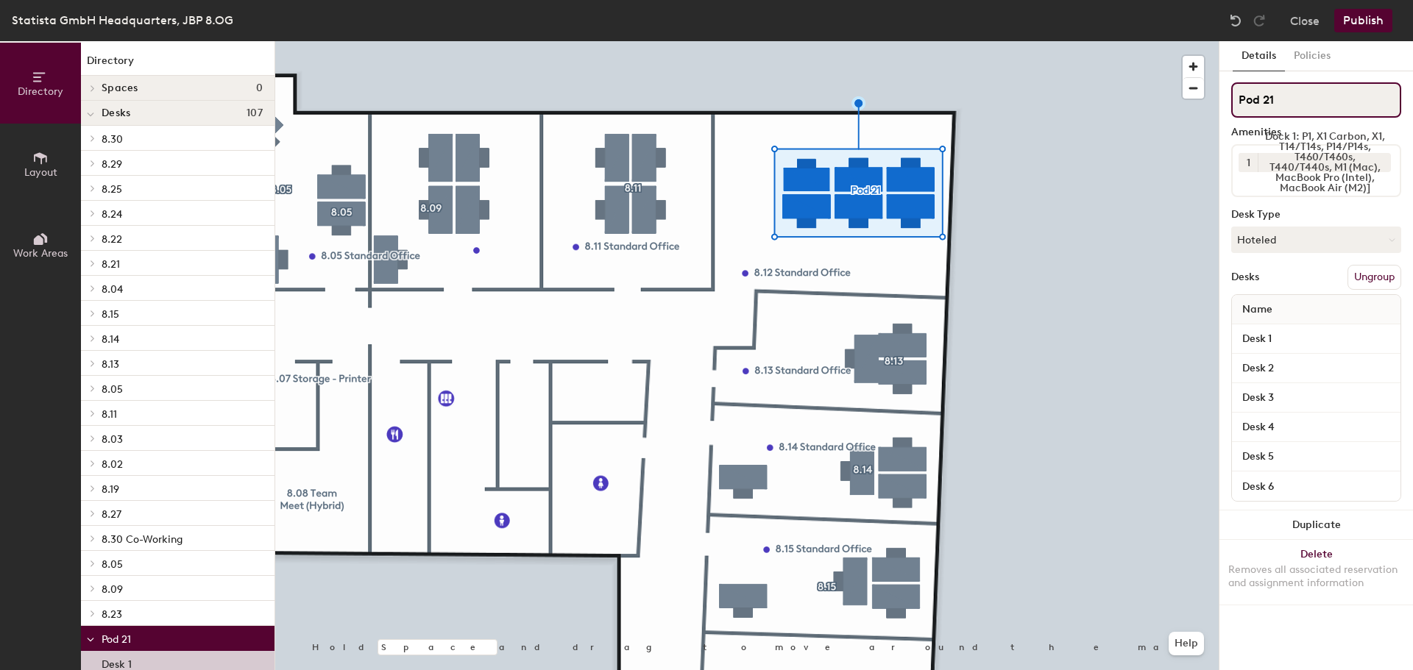
click at [1279, 89] on input "Pod 21" at bounding box center [1316, 99] width 170 height 35
click at [1150, 109] on div "Directory Layout Work Areas Directory Spaces 0 Desks 107 8.30 Desk 1 Desk 2 Des…" at bounding box center [706, 355] width 1413 height 629
type input "8.12"
click at [1364, 22] on button "Publish" at bounding box center [1363, 21] width 58 height 24
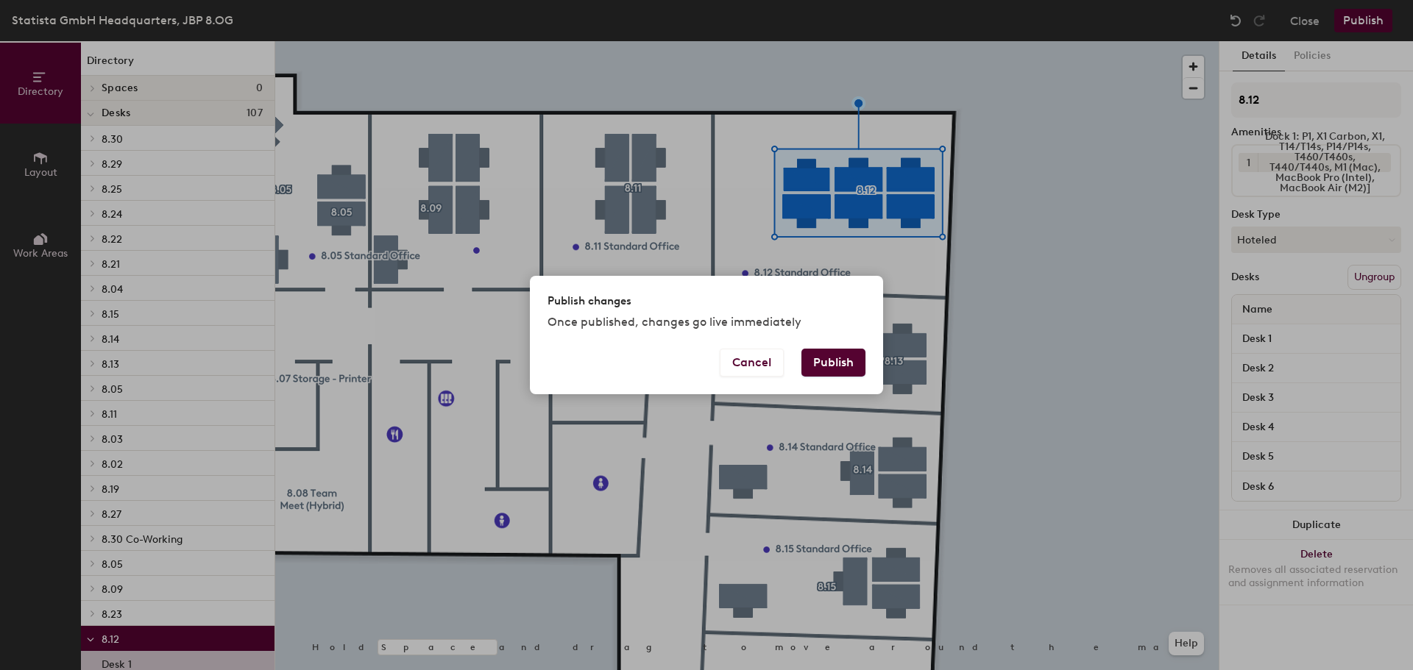
click at [826, 364] on button "Publish" at bounding box center [833, 363] width 64 height 28
